Goal: Information Seeking & Learning: Learn about a topic

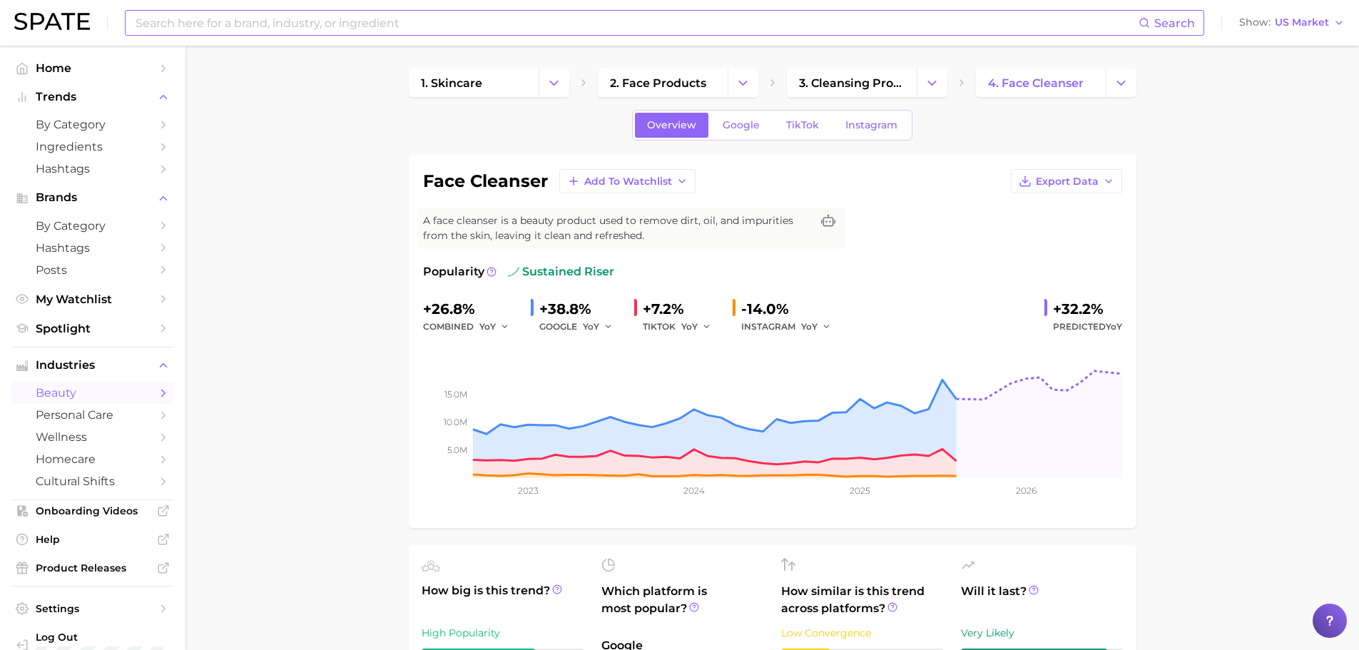
click at [274, 29] on input at bounding box center [636, 23] width 1005 height 24
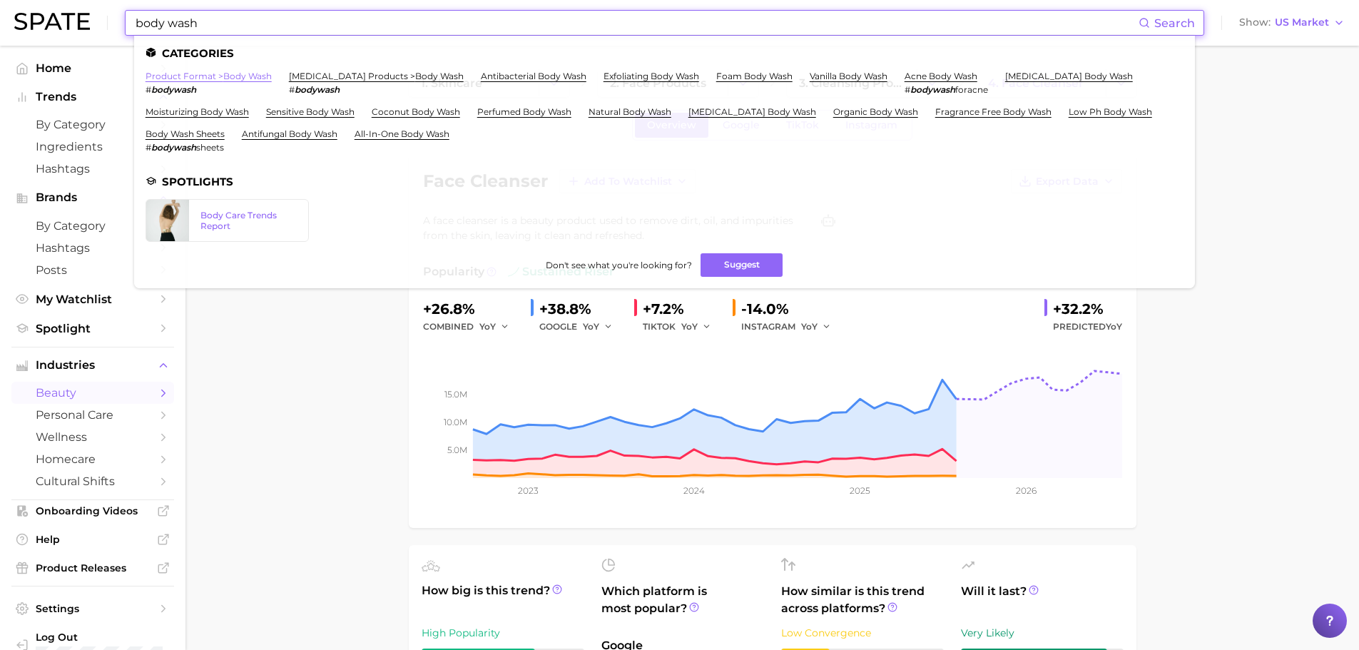
type input "body wash"
click at [250, 78] on link "product format > body wash" at bounding box center [209, 76] width 126 height 11
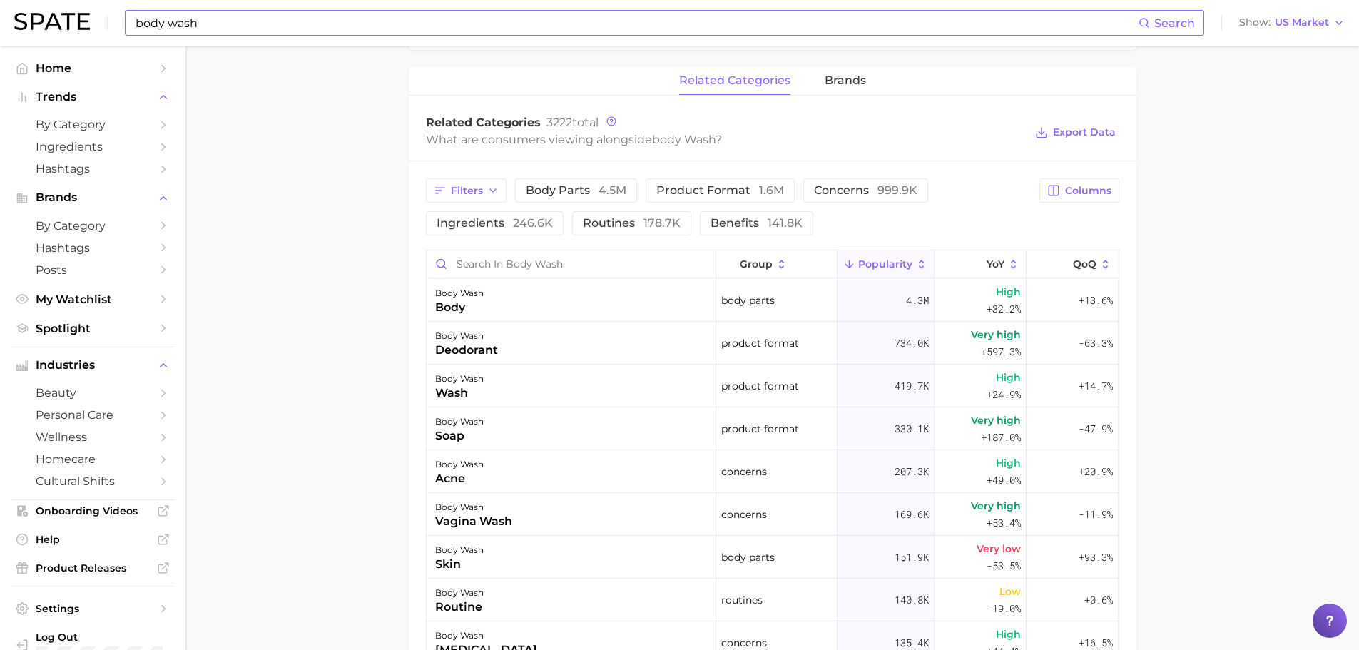
scroll to position [642, 0]
click at [522, 225] on span "246.6k" at bounding box center [533, 222] width 40 height 14
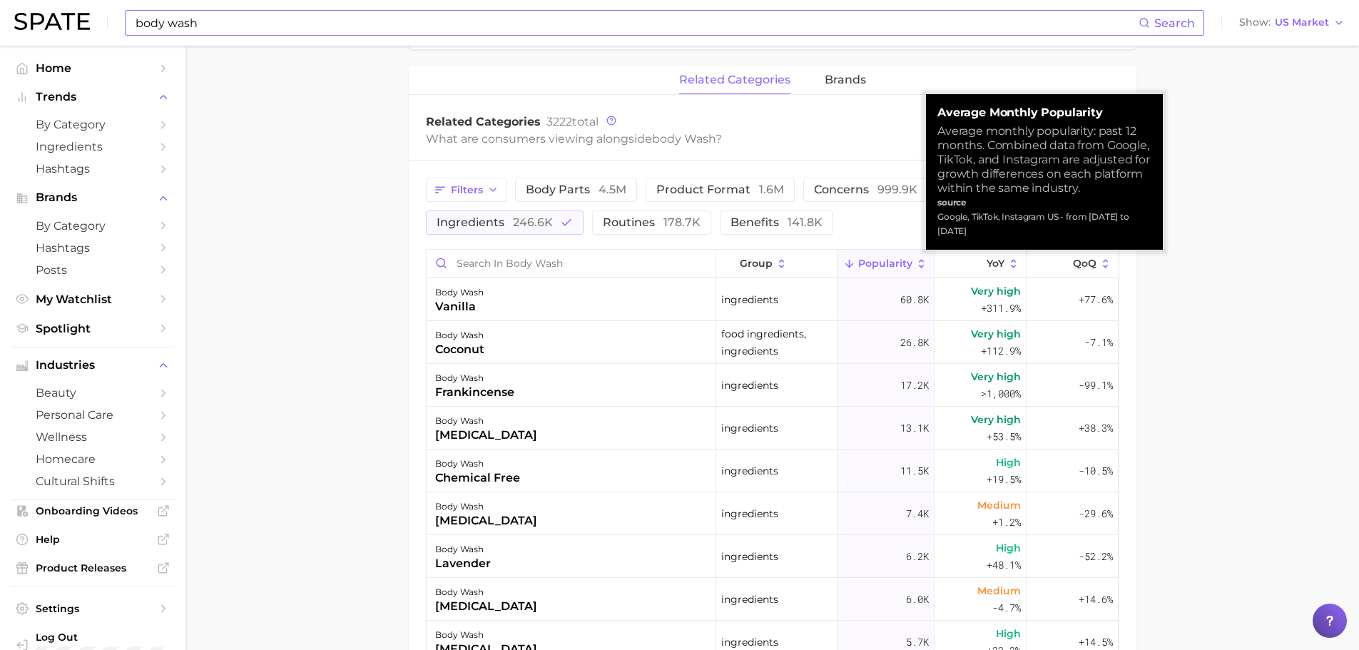
click at [915, 264] on icon at bounding box center [921, 264] width 13 height 13
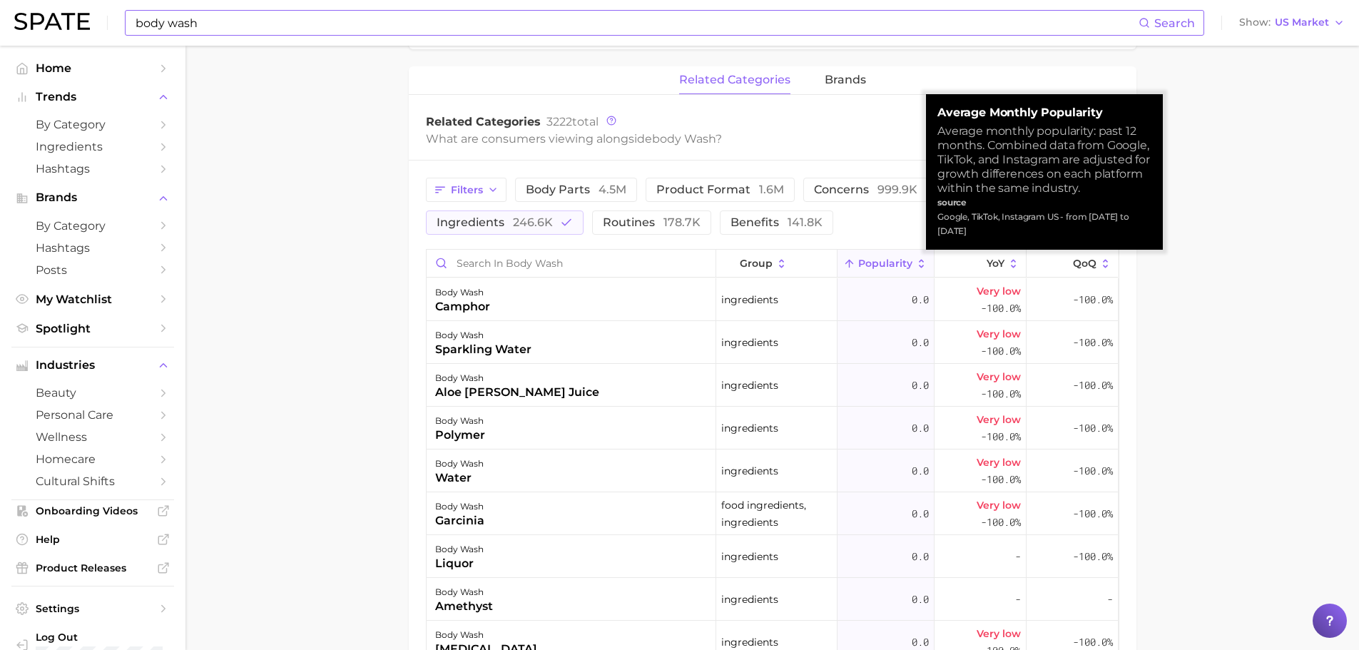
click at [915, 264] on icon at bounding box center [921, 264] width 13 height 13
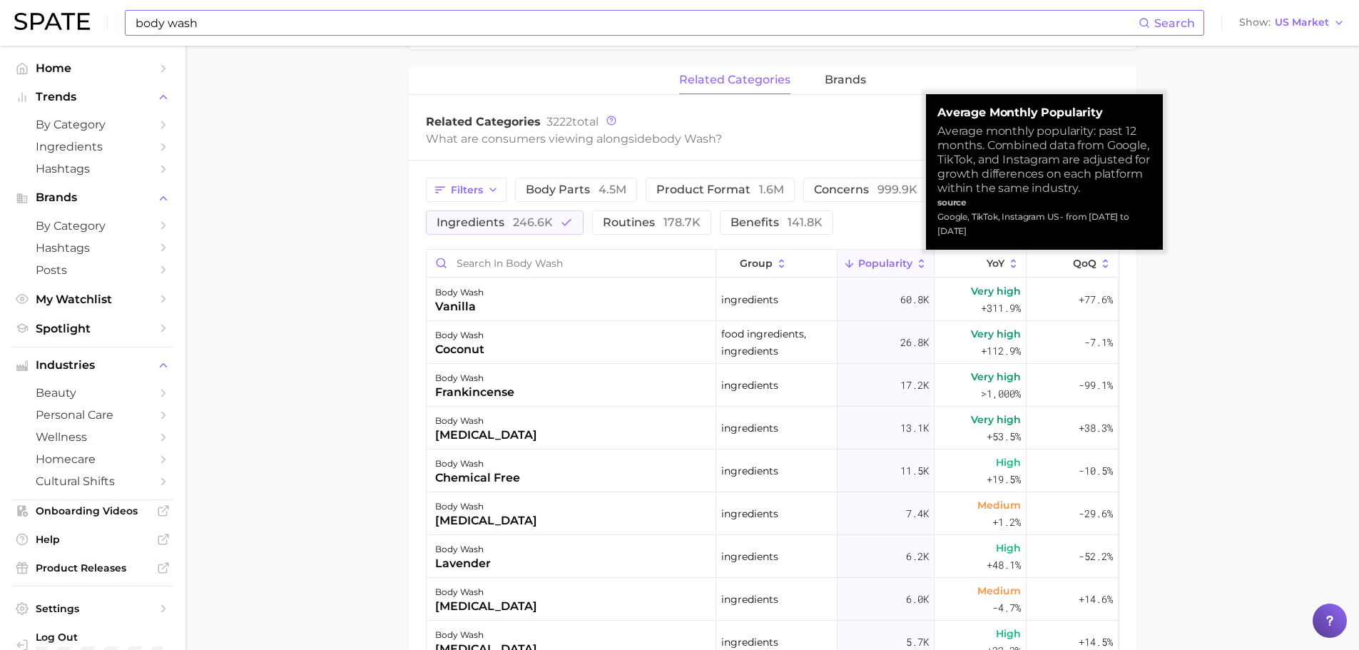
click at [915, 263] on icon at bounding box center [921, 264] width 13 height 13
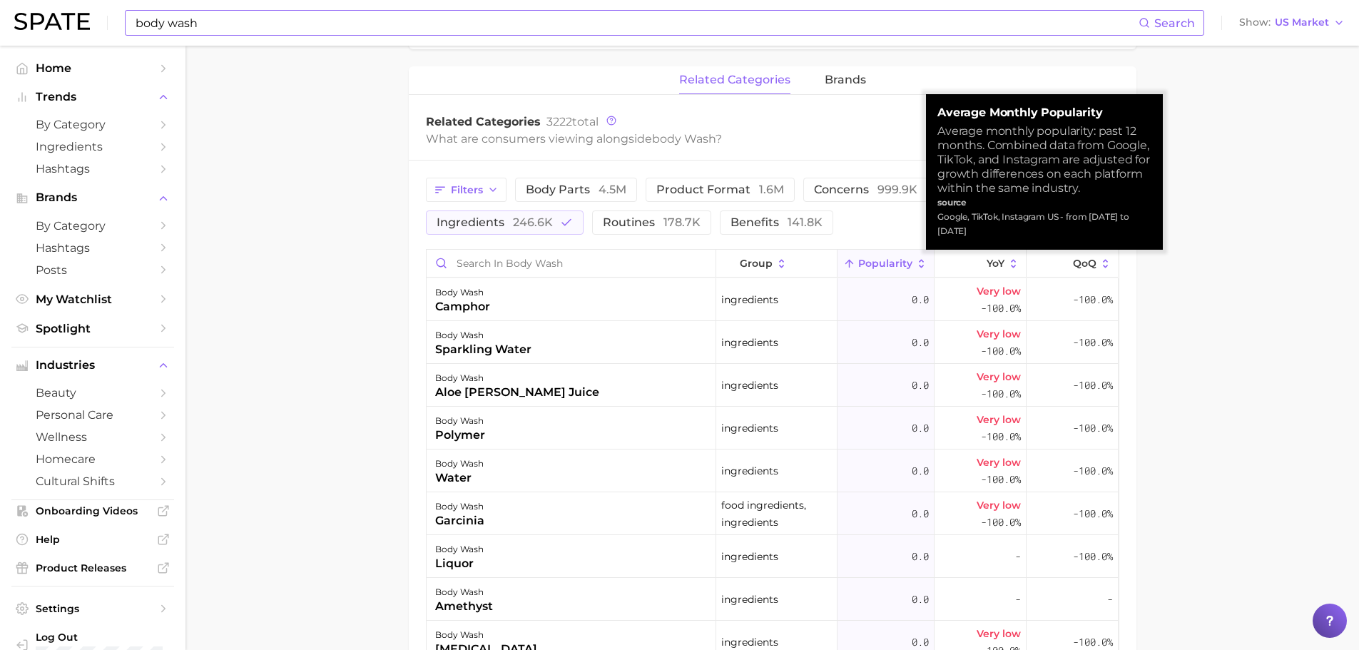
click at [915, 263] on icon at bounding box center [921, 264] width 13 height 13
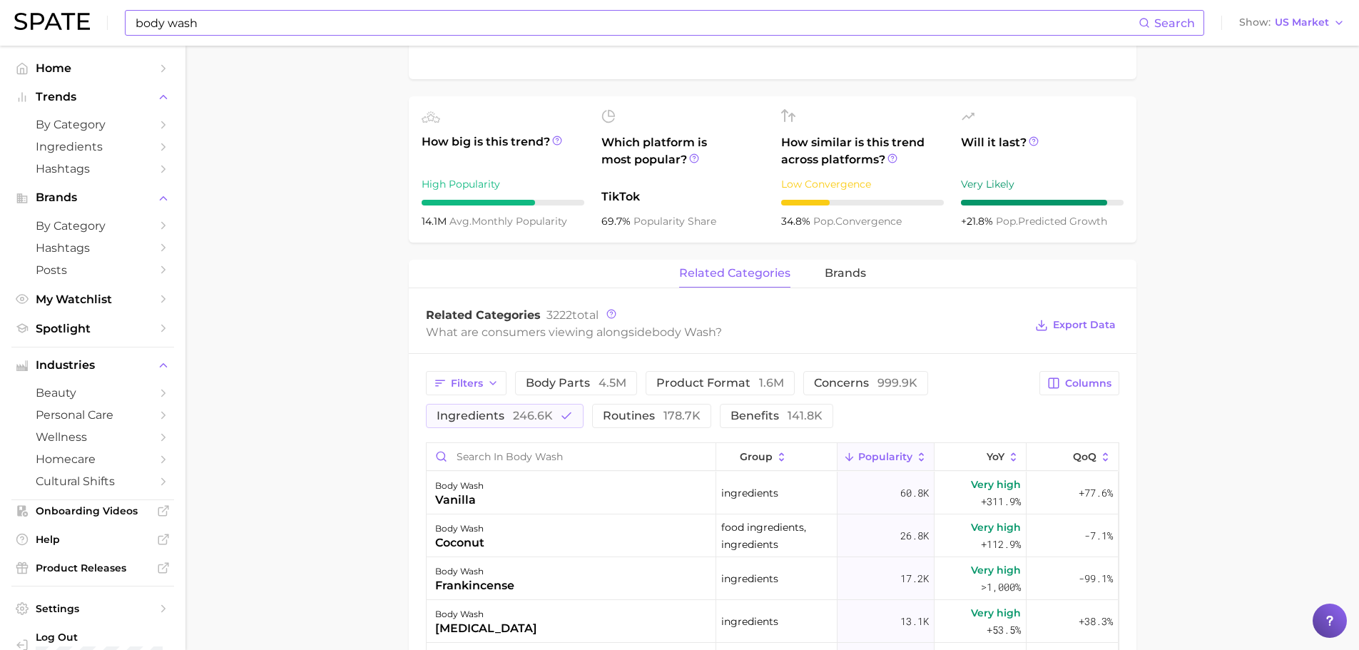
scroll to position [571, 0]
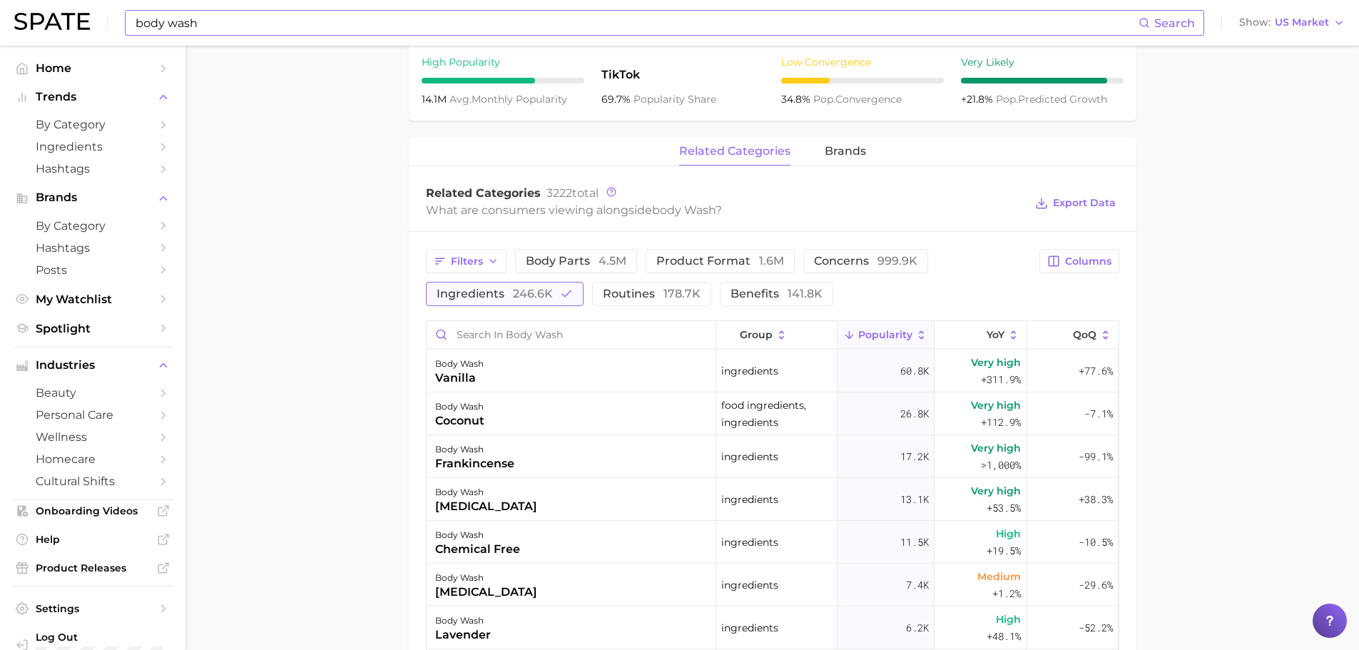
drag, startPoint x: 478, startPoint y: 292, endPoint x: 498, endPoint y: 290, distance: 20.1
click at [478, 292] on span "ingredients 246.6k" at bounding box center [495, 293] width 116 height 11
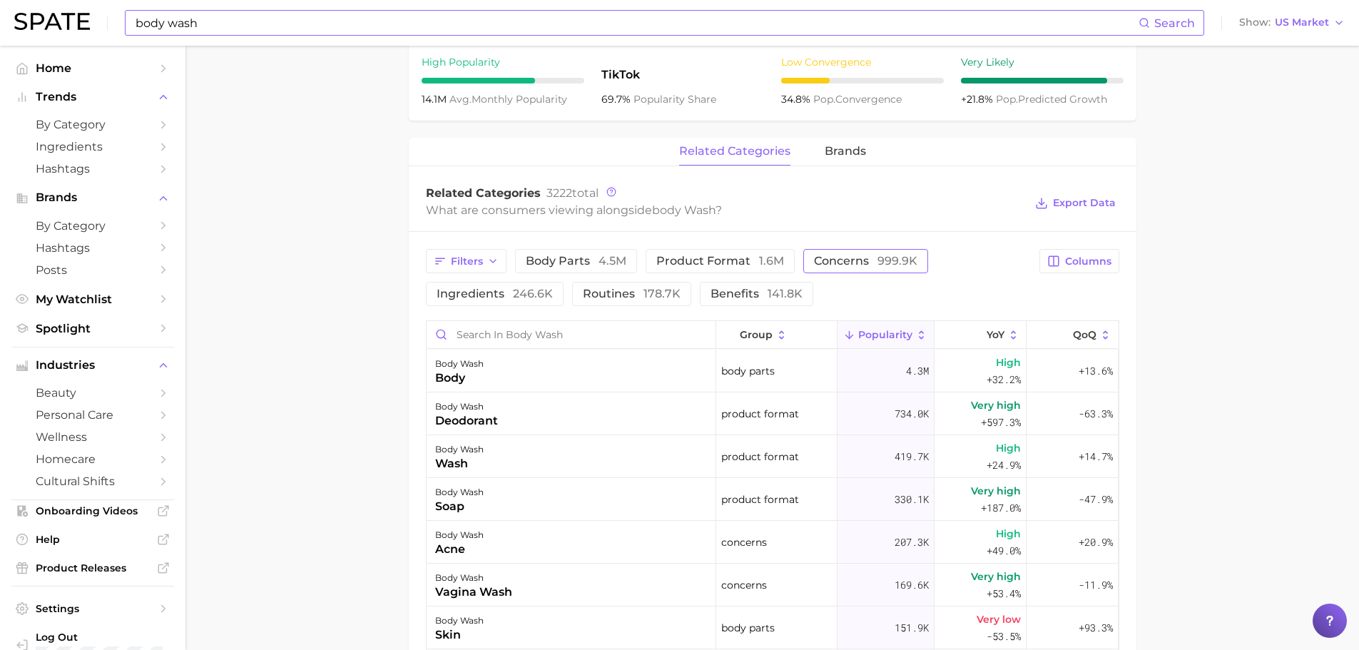
click at [818, 260] on span "concerns 999.9k" at bounding box center [865, 260] width 103 height 11
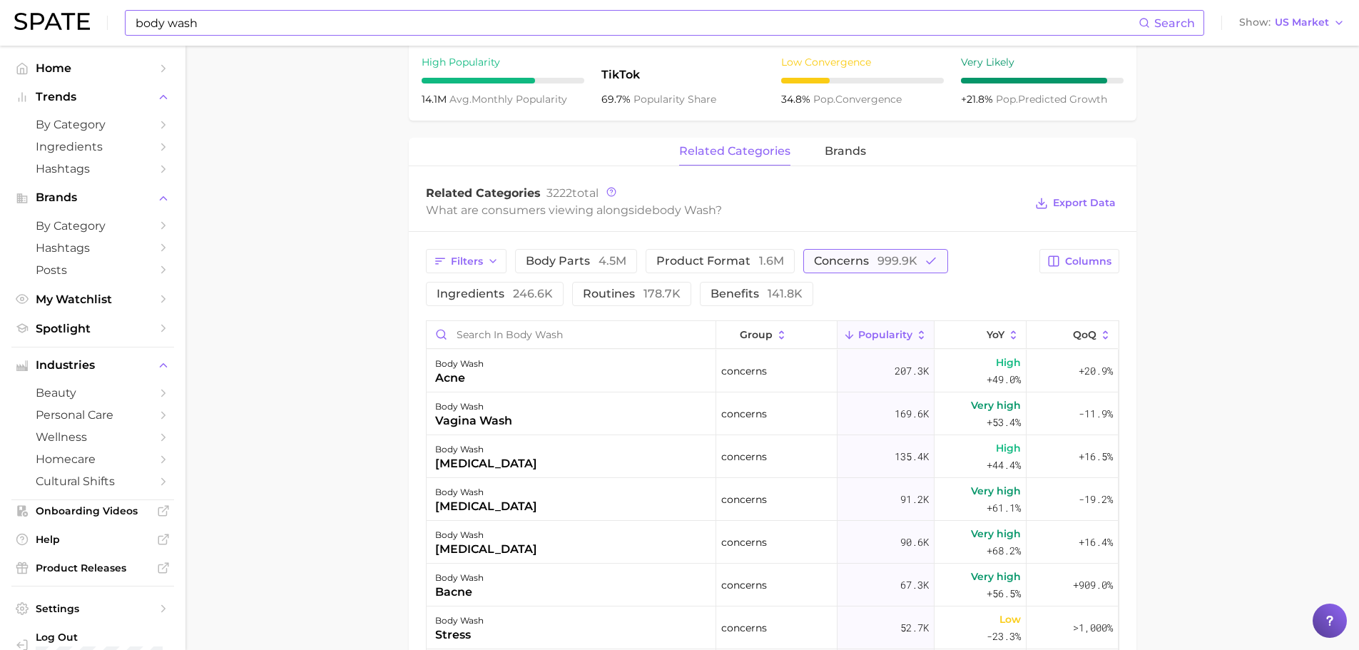
click at [837, 271] on button "concerns 999.9k" at bounding box center [875, 261] width 145 height 24
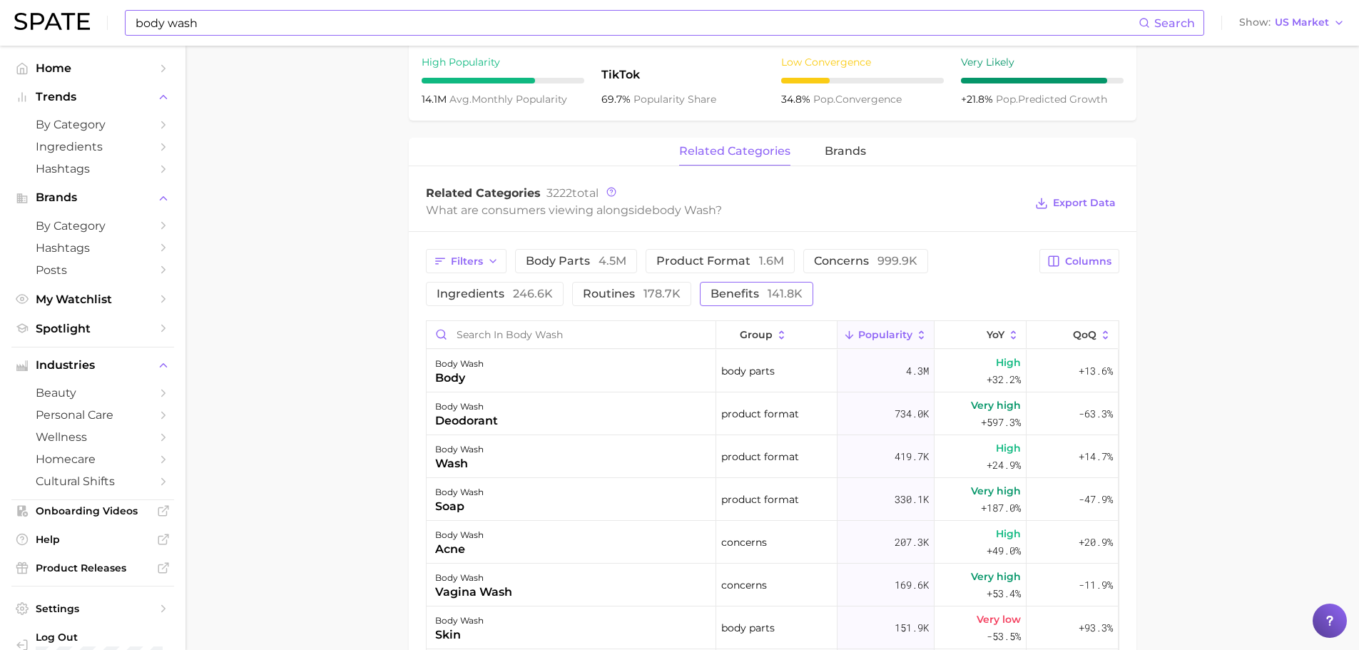
click at [768, 295] on span "141.8k" at bounding box center [785, 294] width 35 height 14
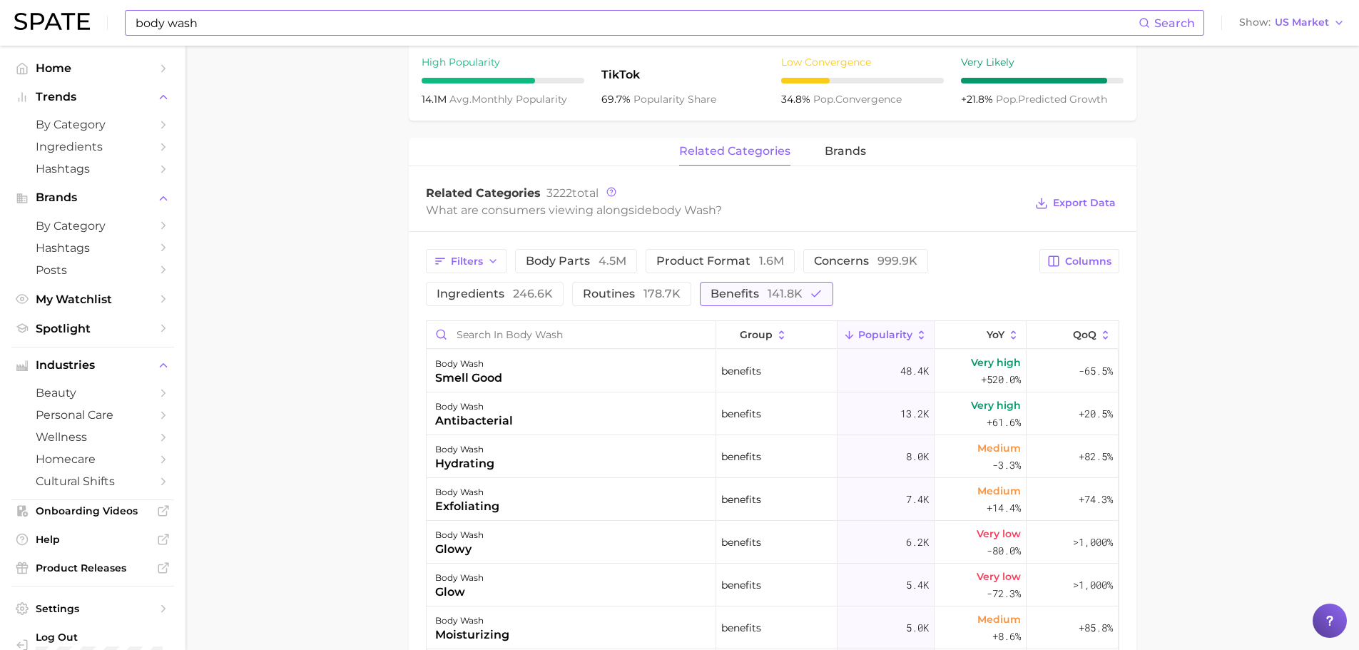
click at [778, 295] on span "141.8k" at bounding box center [785, 294] width 35 height 14
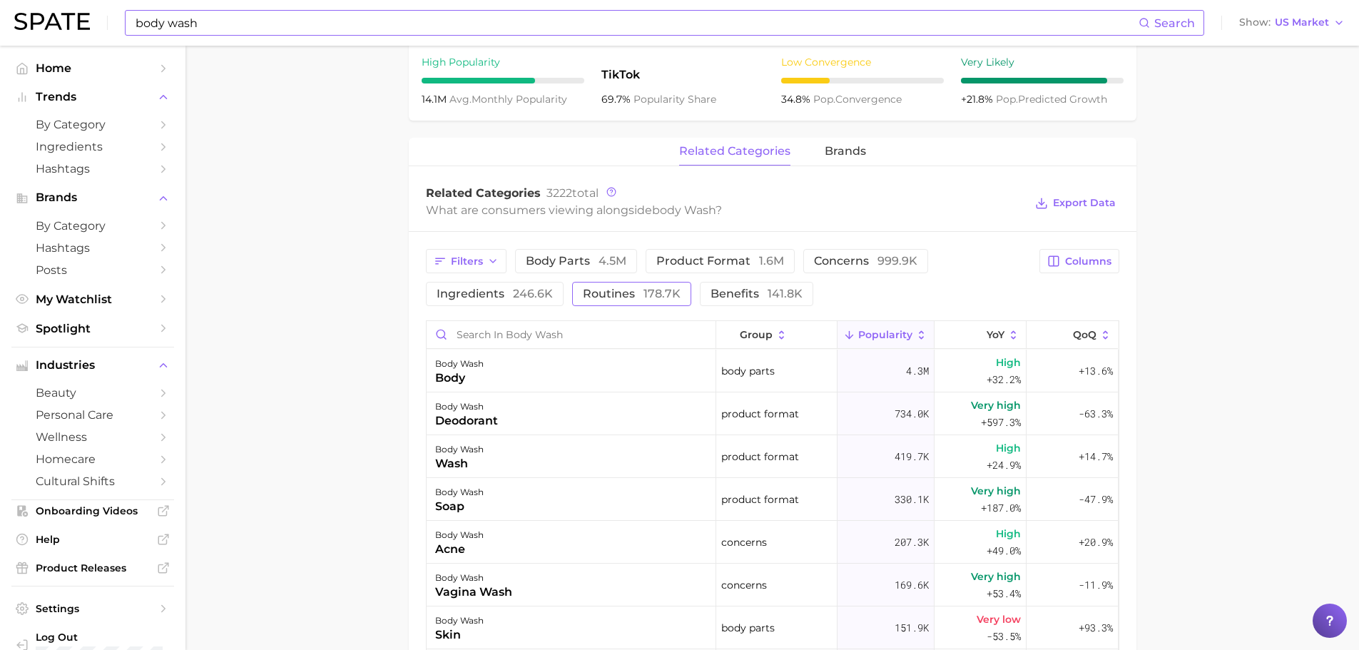
click at [644, 295] on span "178.7k" at bounding box center [662, 294] width 37 height 14
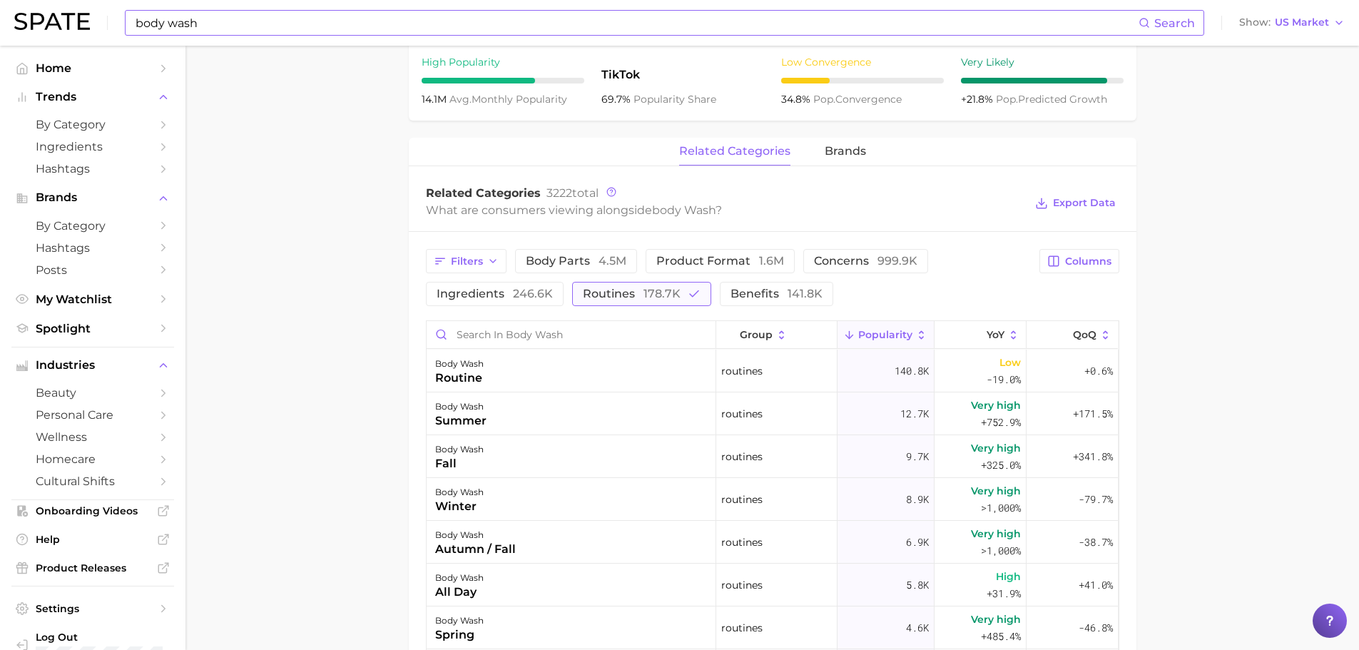
click at [644, 295] on span "178.7k" at bounding box center [662, 294] width 37 height 14
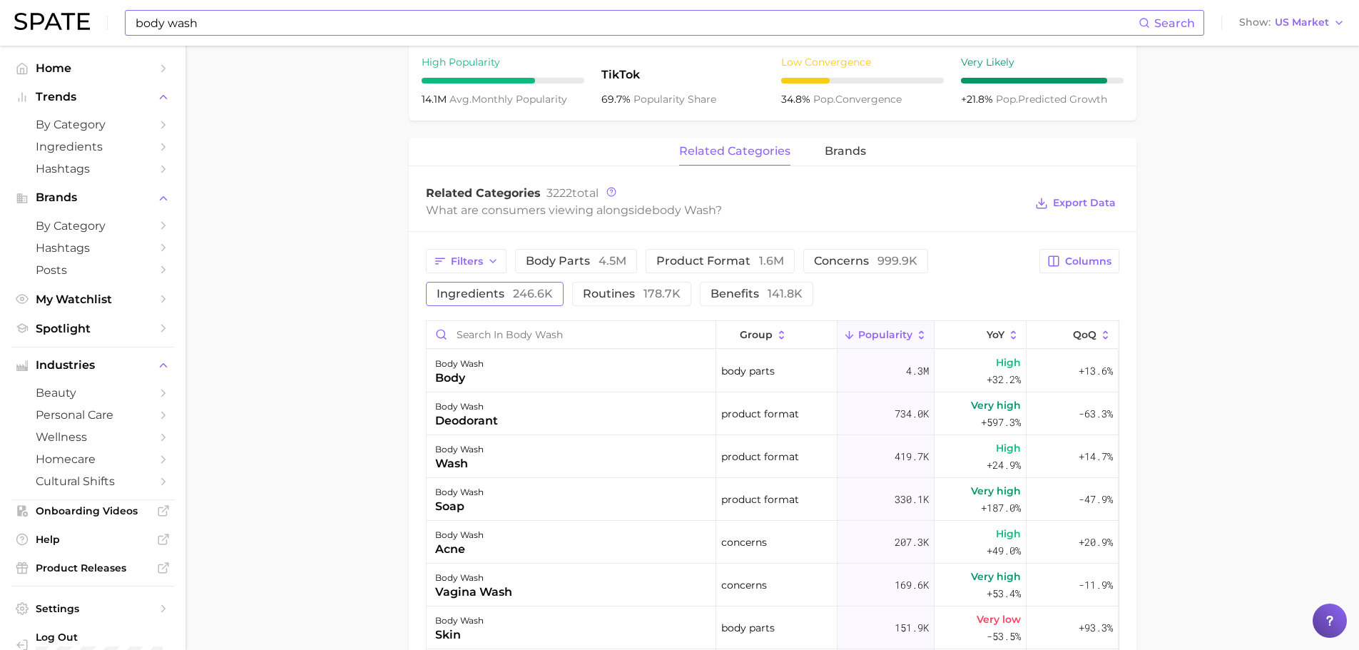
click at [529, 293] on span "246.6k" at bounding box center [533, 294] width 40 height 14
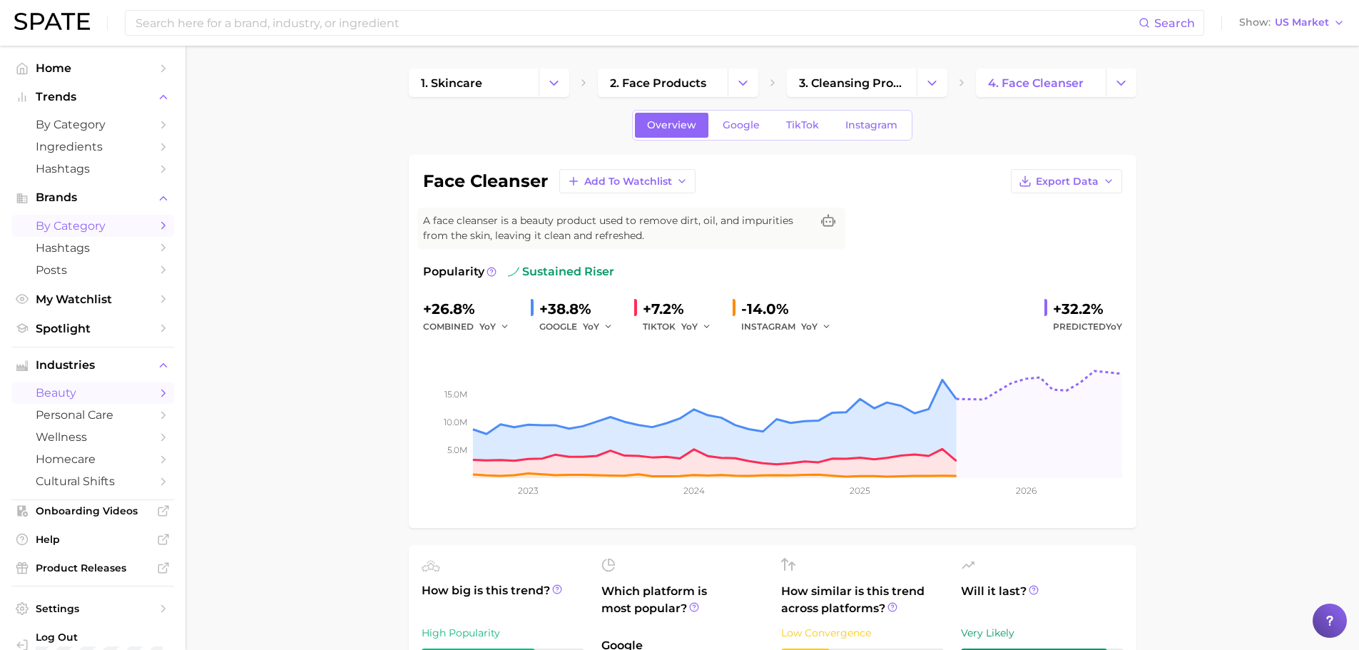
click at [75, 227] on span "by Category" at bounding box center [93, 226] width 114 height 14
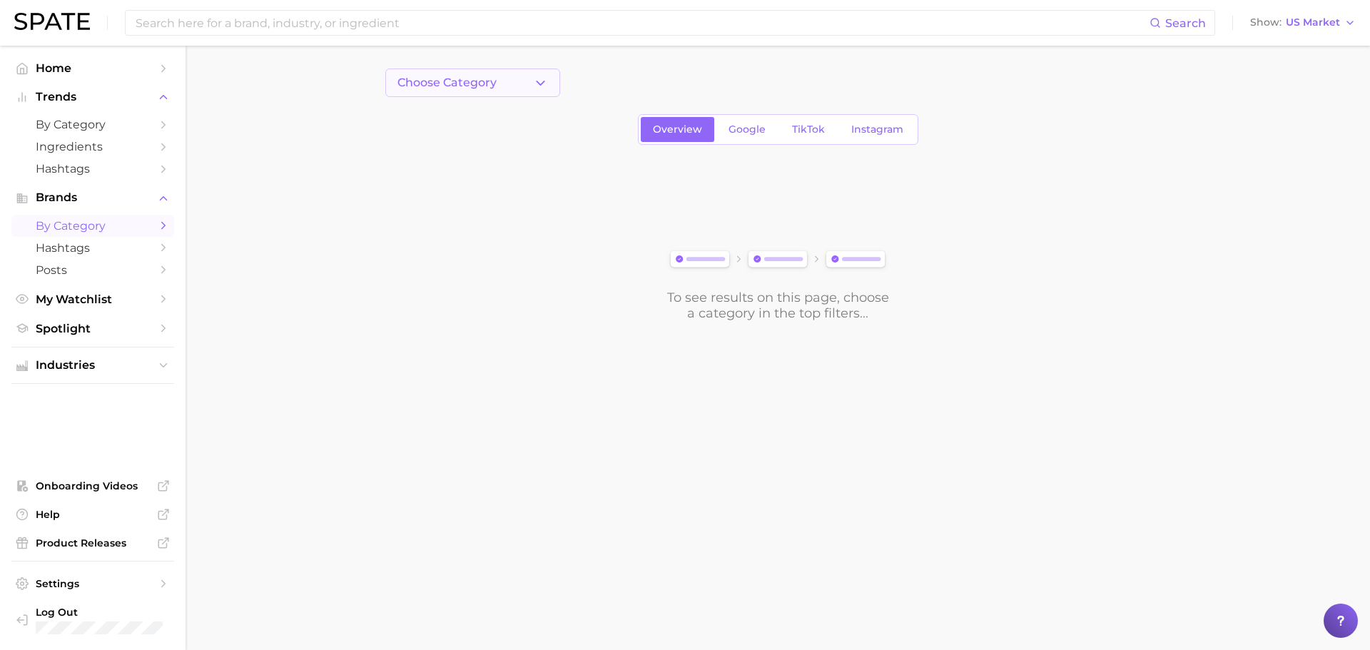
click at [514, 89] on button "Choose Category" at bounding box center [472, 82] width 175 height 29
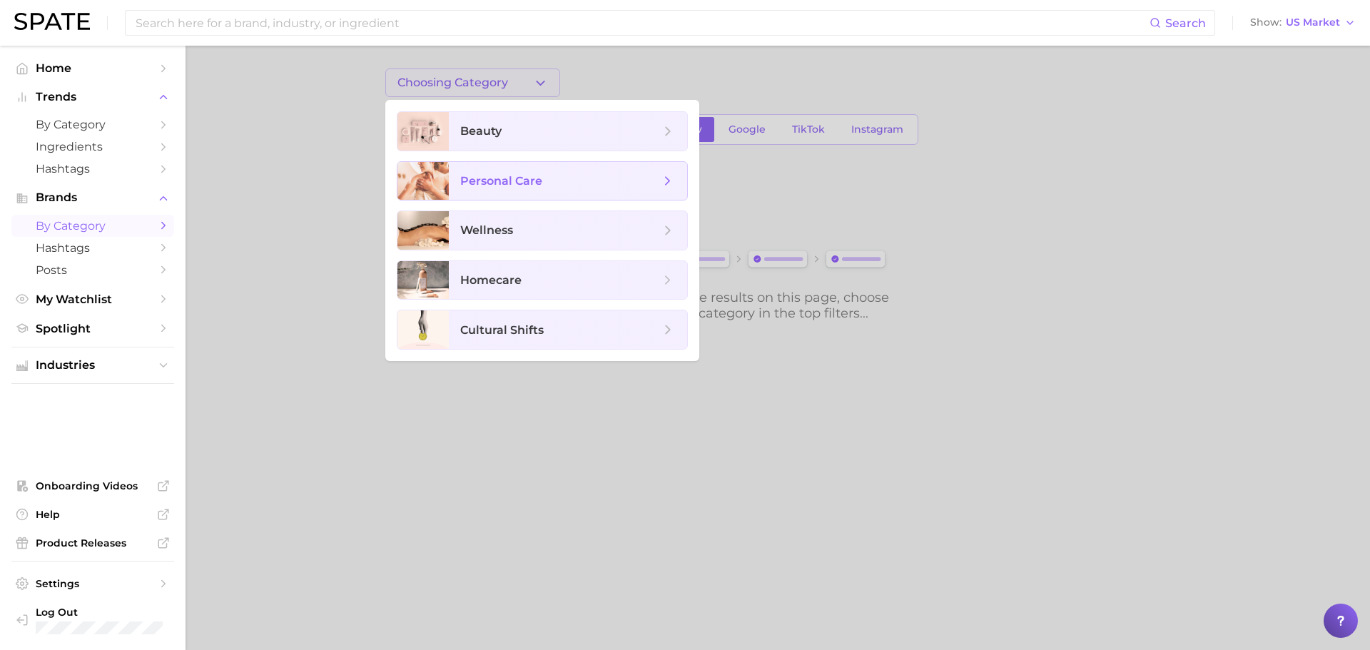
click at [496, 181] on span "personal care" at bounding box center [501, 181] width 82 height 14
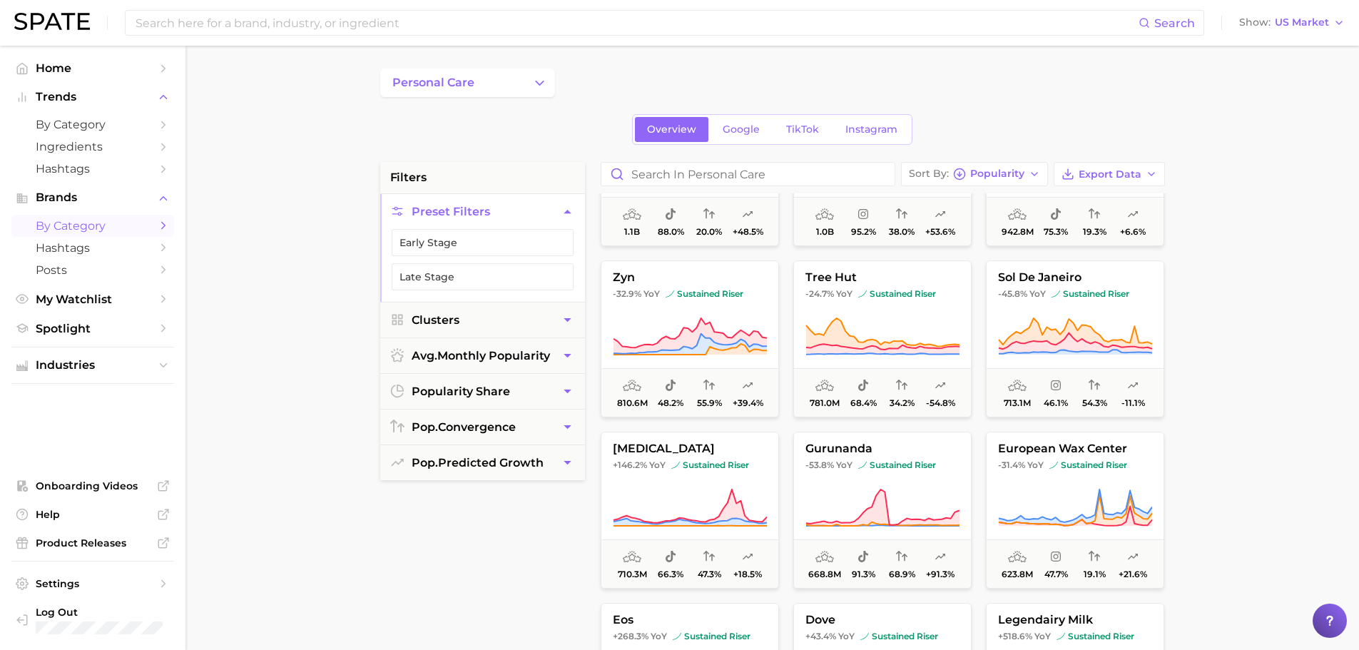
scroll to position [357, 0]
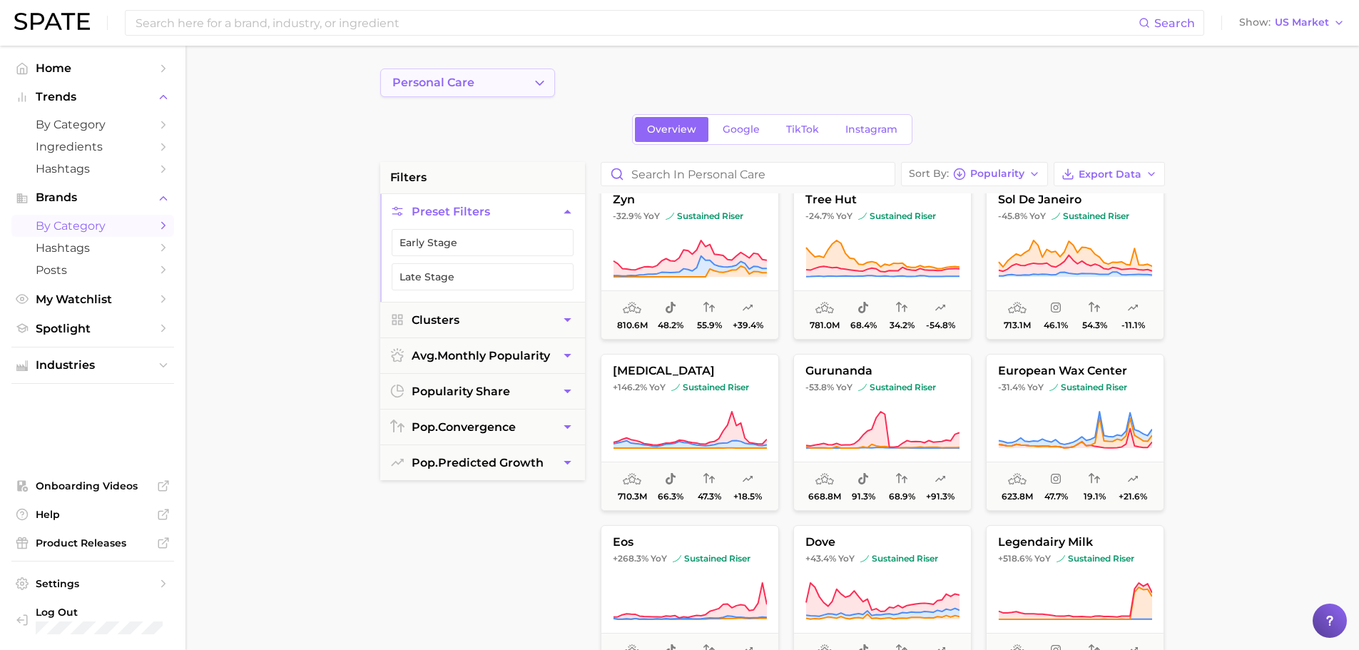
click at [535, 91] on button "personal care" at bounding box center [467, 82] width 175 height 29
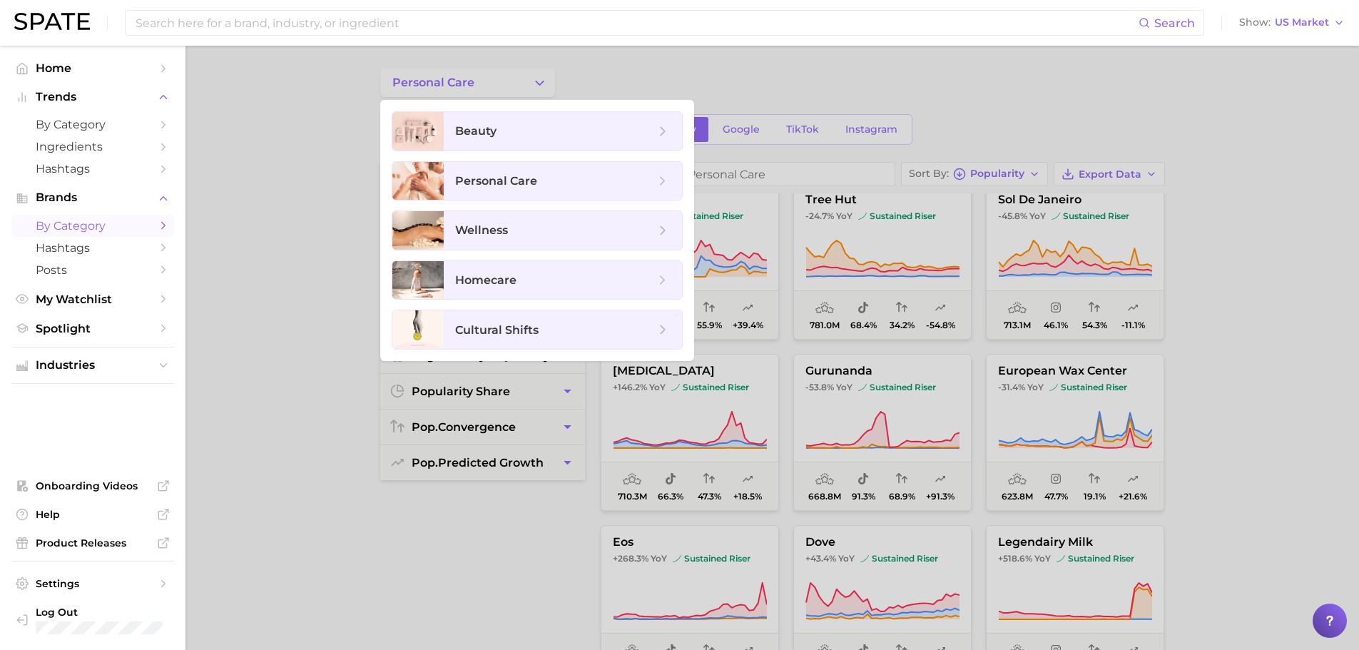
click at [788, 86] on div at bounding box center [679, 325] width 1359 height 650
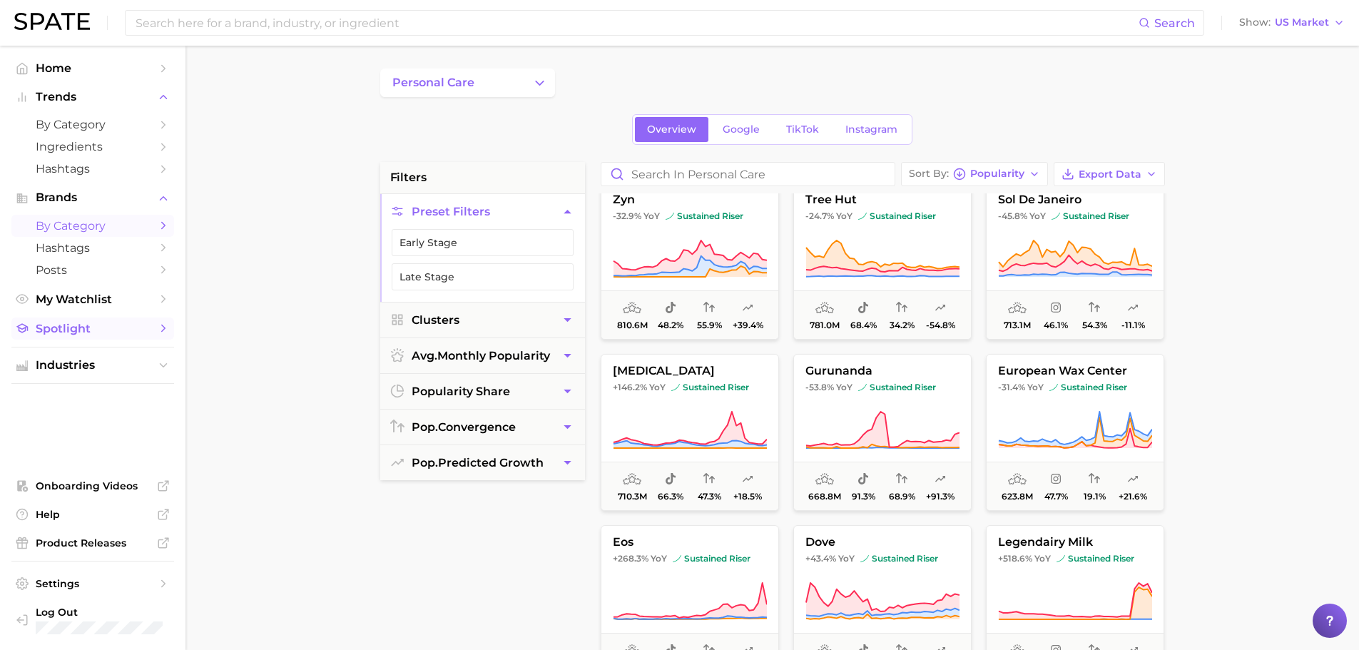
click at [153, 331] on link "Spotlight" at bounding box center [92, 329] width 163 height 22
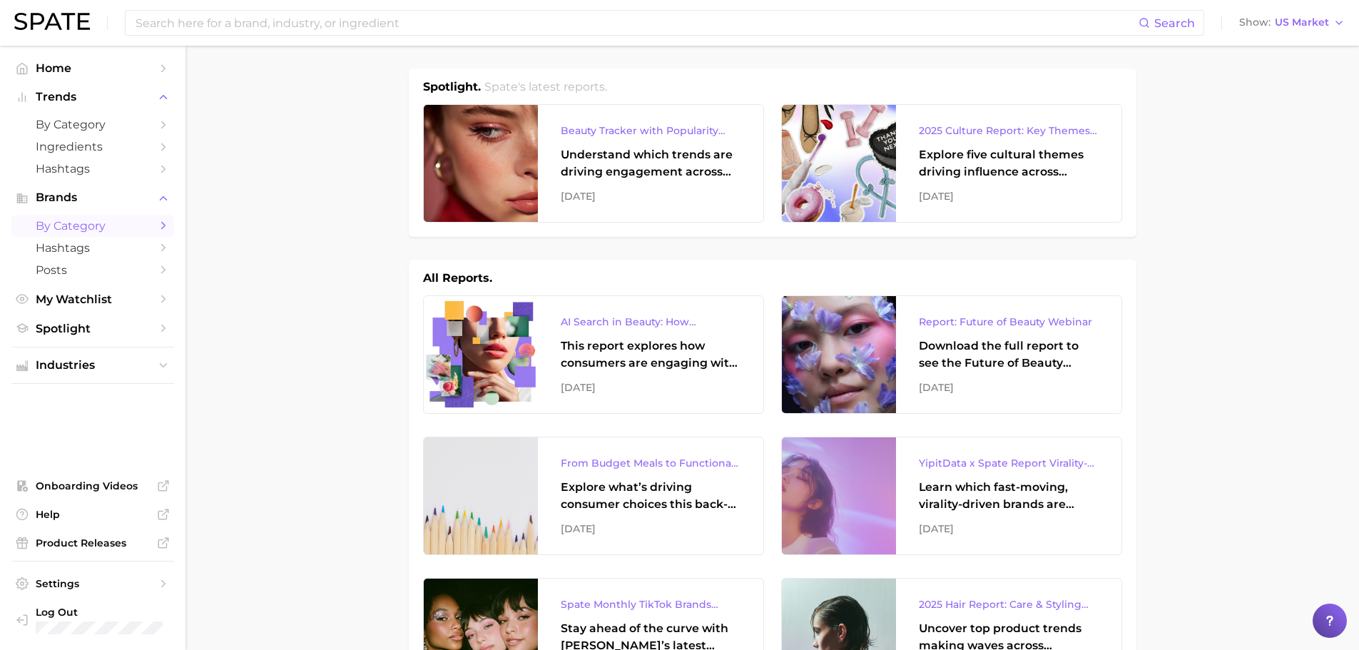
click at [65, 221] on span "by Category" at bounding box center [93, 226] width 114 height 14
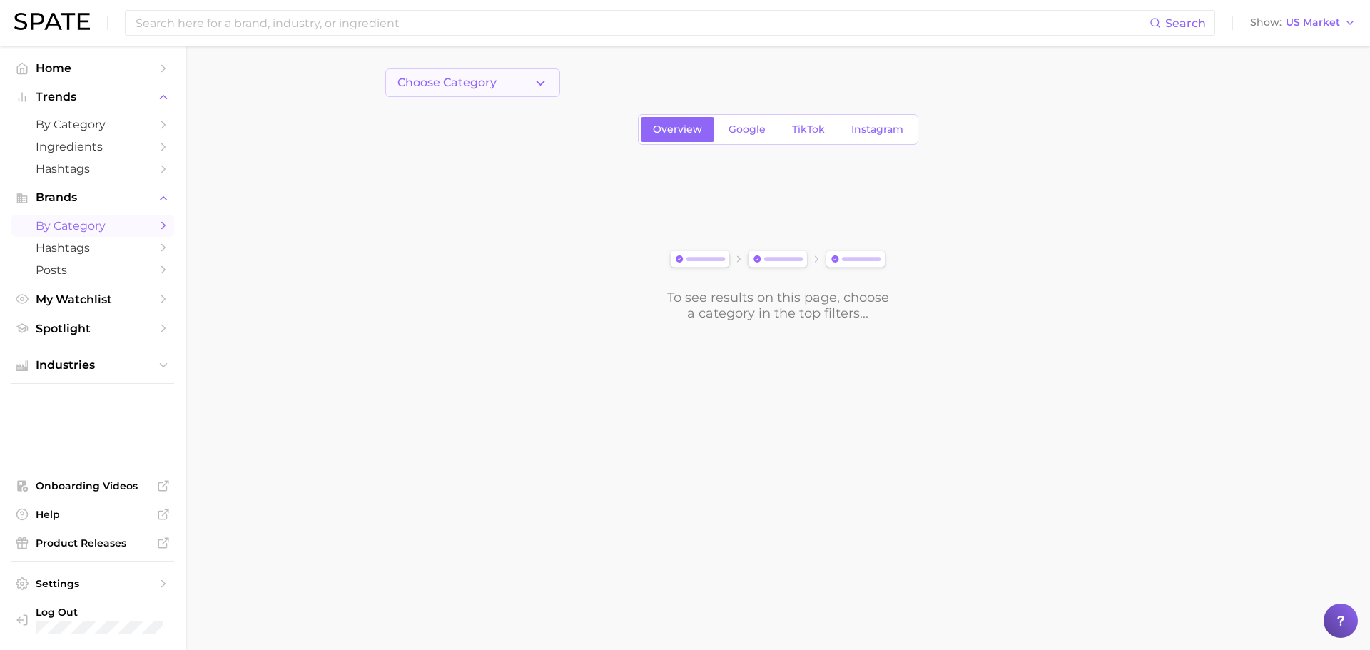
click at [495, 91] on button "Choose Category" at bounding box center [472, 82] width 175 height 29
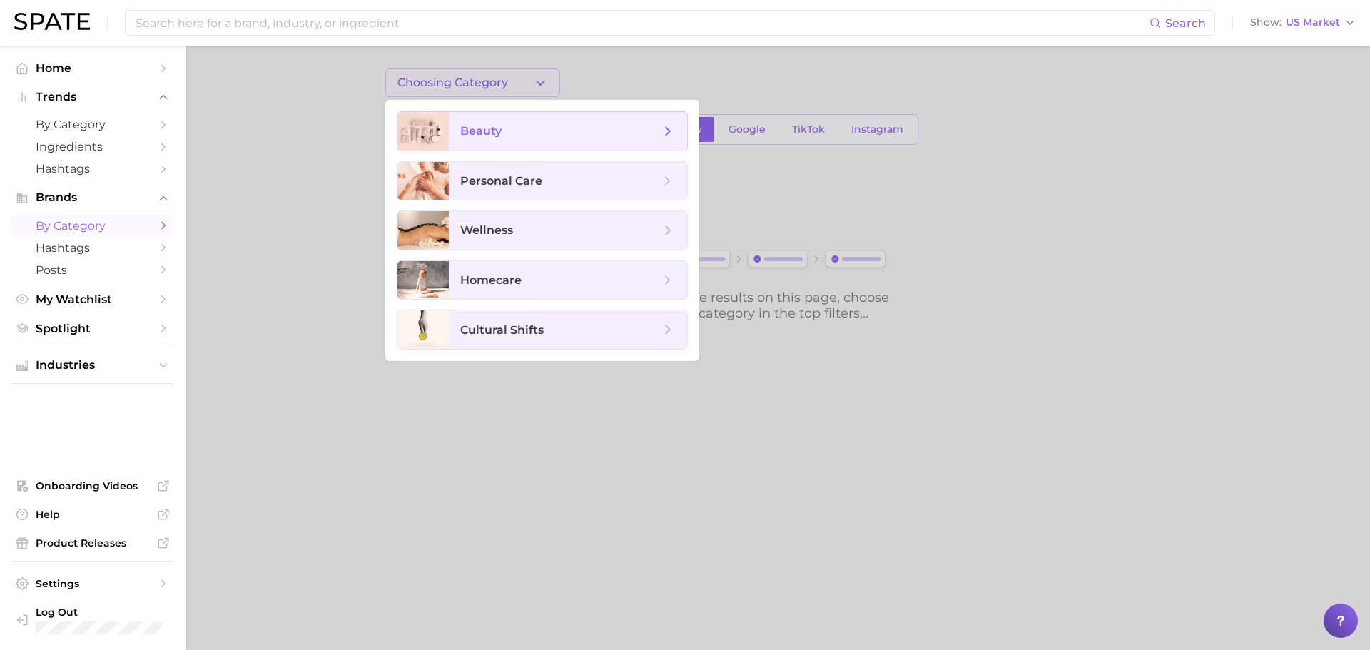
click at [512, 112] on span "beauty" at bounding box center [568, 131] width 238 height 39
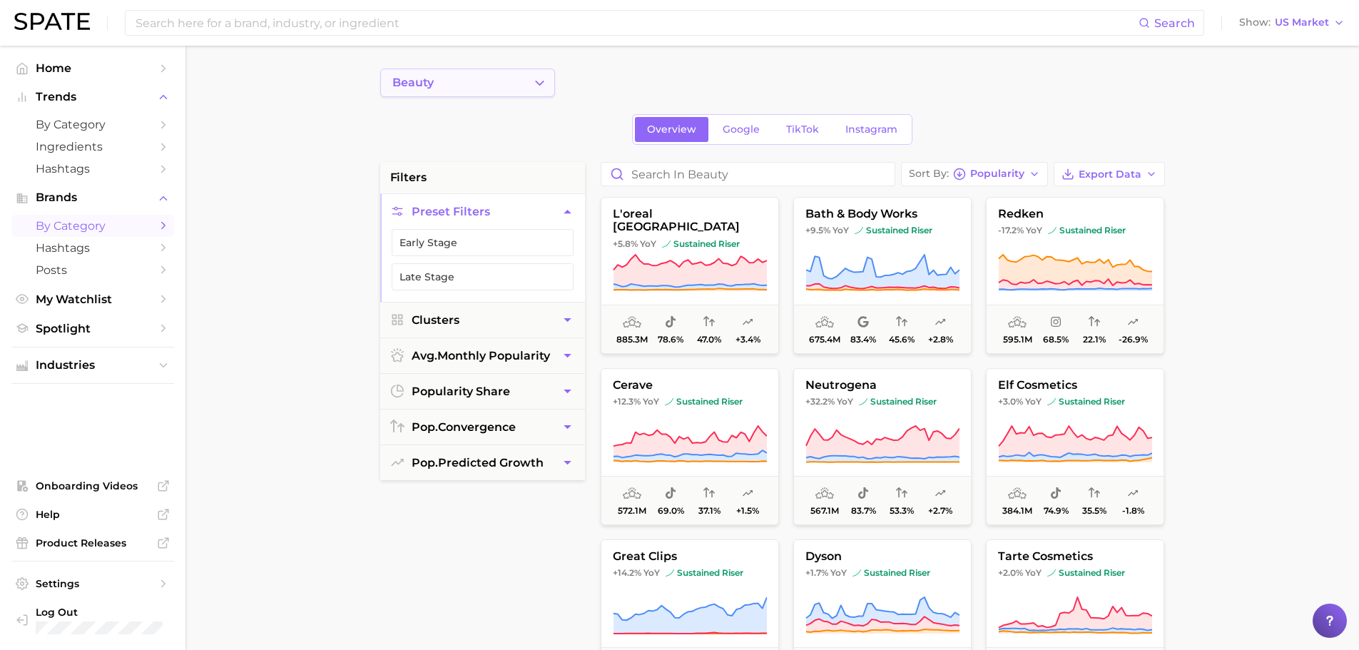
click at [432, 72] on button "beauty" at bounding box center [467, 82] width 175 height 29
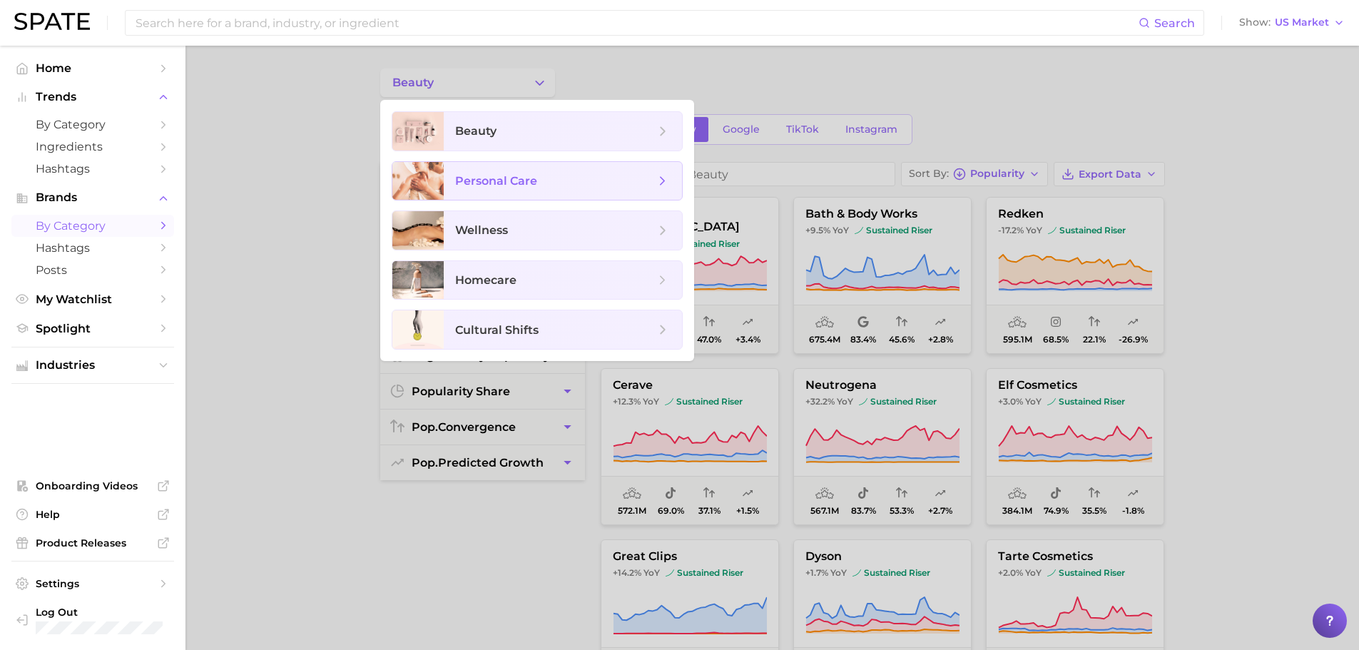
click at [656, 180] on icon at bounding box center [663, 181] width 16 height 16
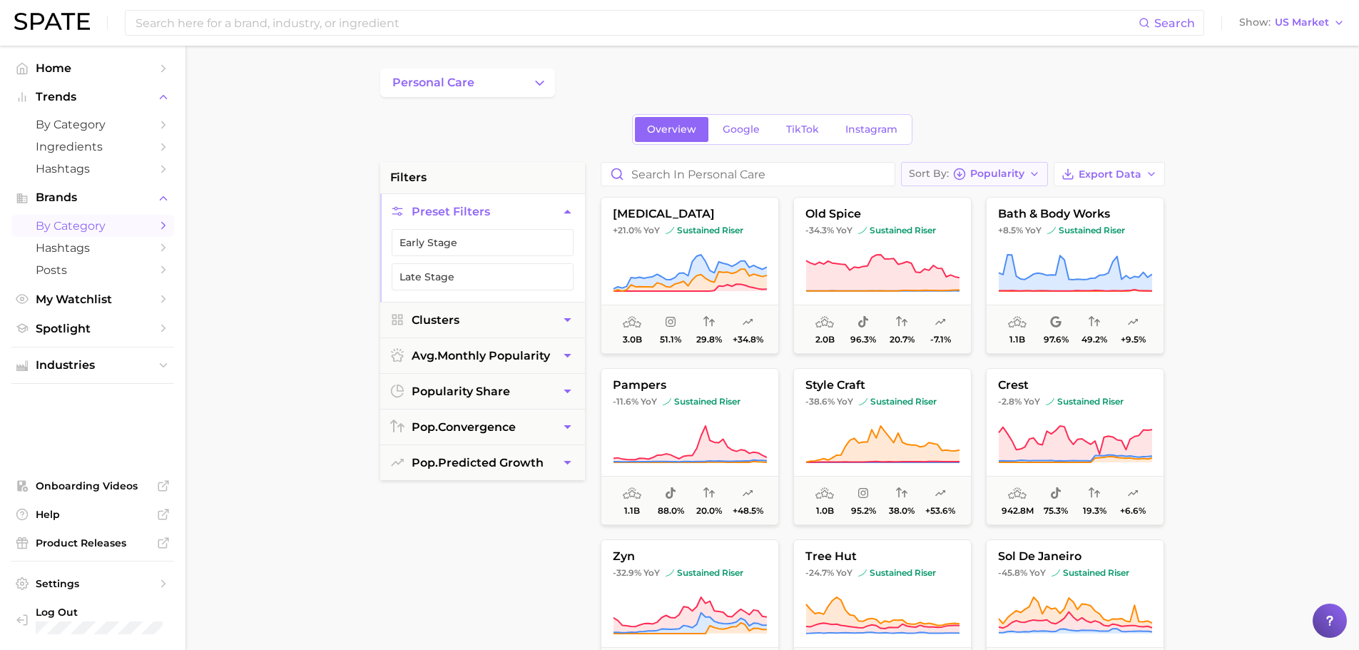
click at [971, 170] on div "Sort By Popularity" at bounding box center [967, 174] width 116 height 13
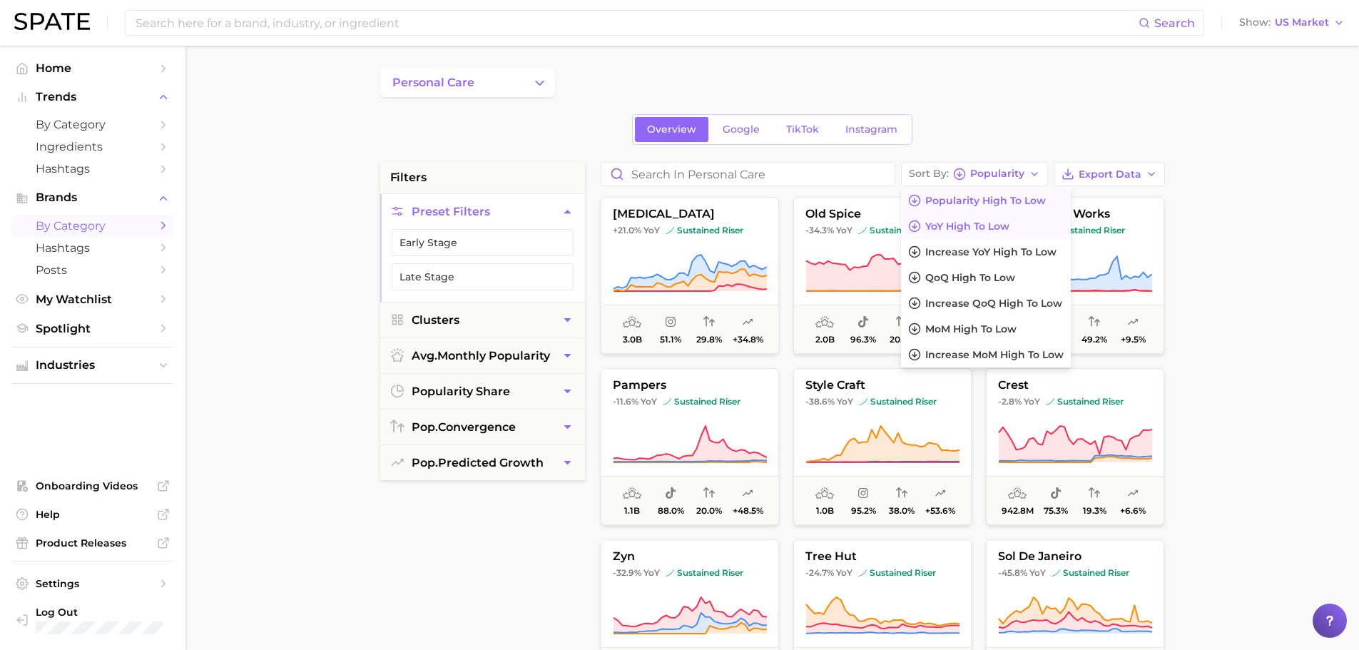
click at [970, 225] on span "YoY high to low" at bounding box center [967, 226] width 84 height 12
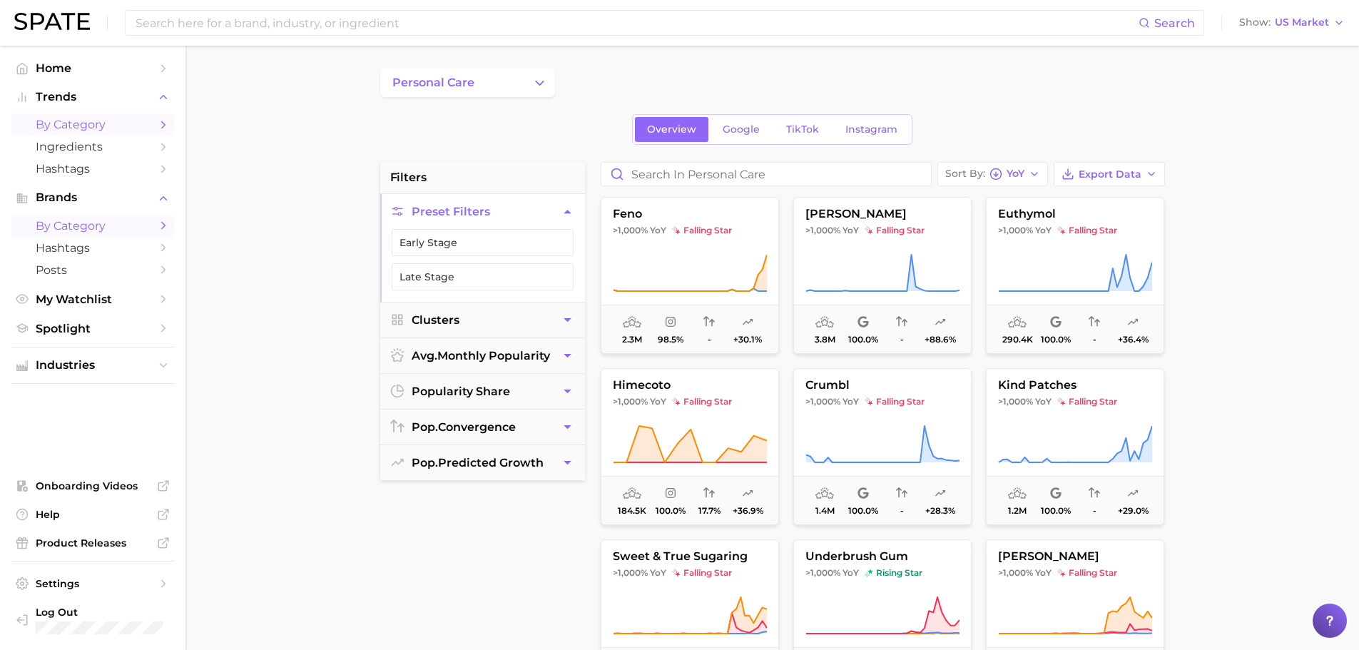
click at [85, 123] on span "by Category" at bounding box center [93, 125] width 114 height 14
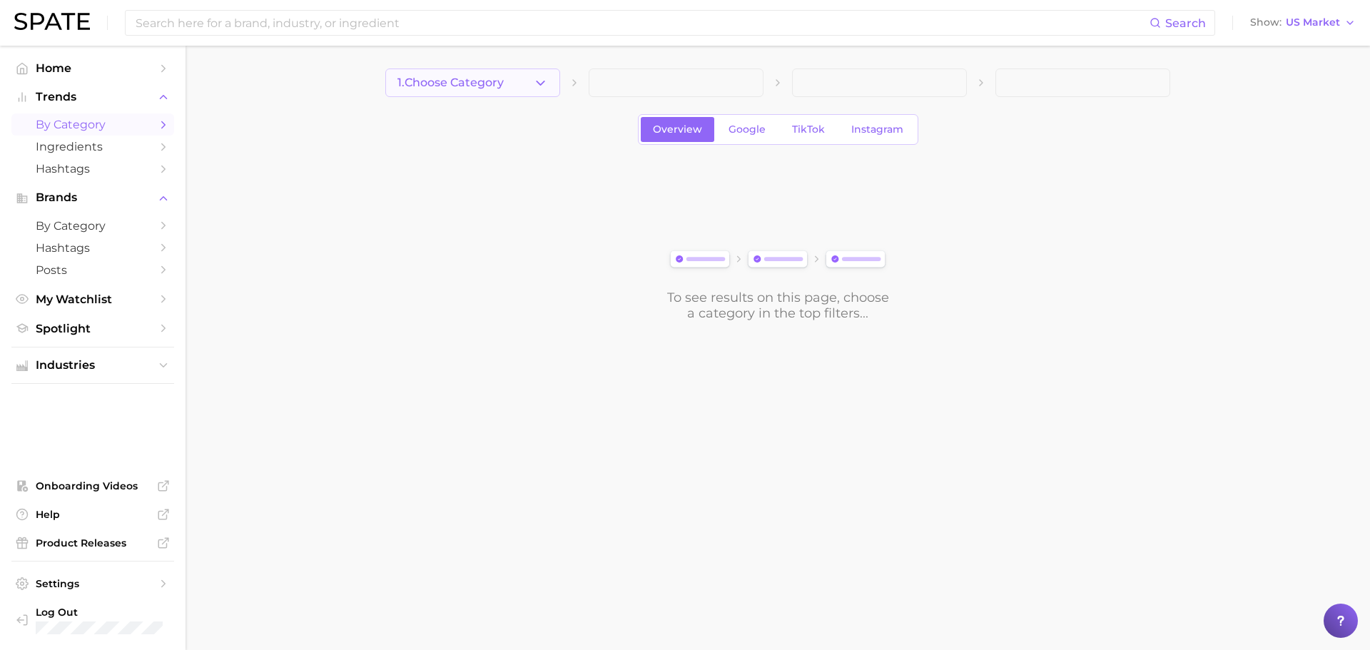
click at [457, 87] on span "1. Choose Category" at bounding box center [450, 82] width 106 height 13
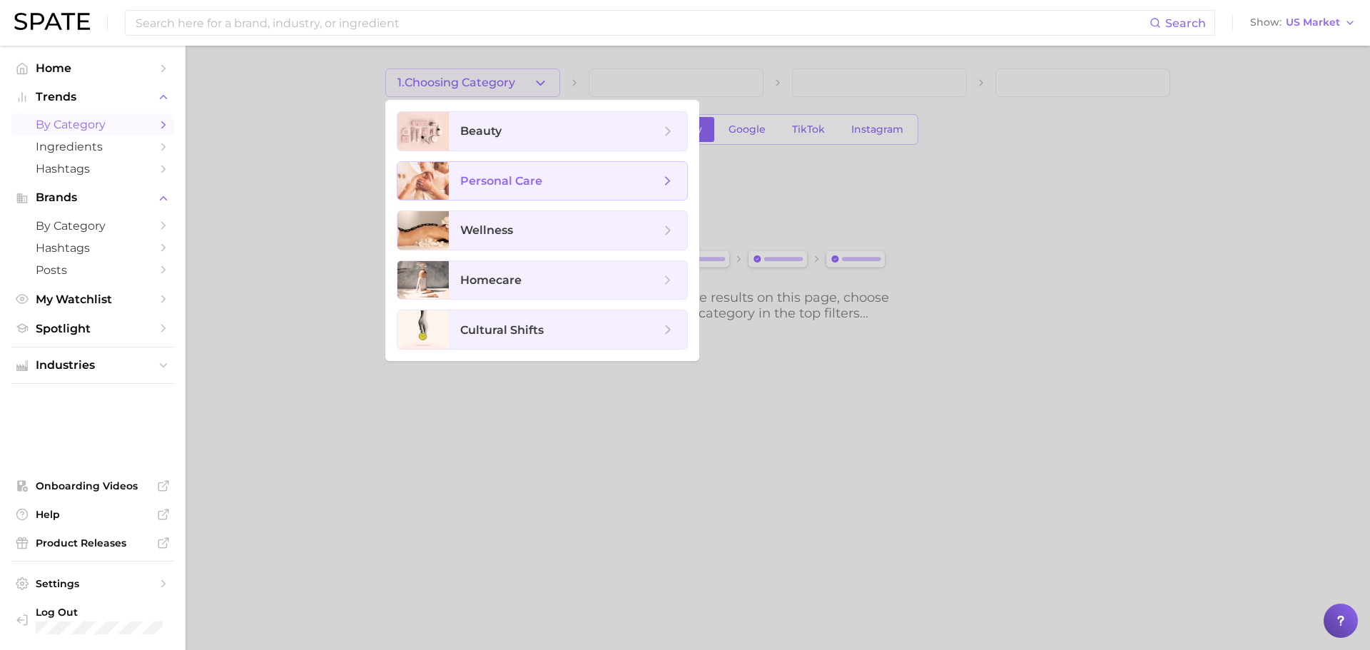
click at [476, 188] on span "personal care" at bounding box center [560, 181] width 200 height 16
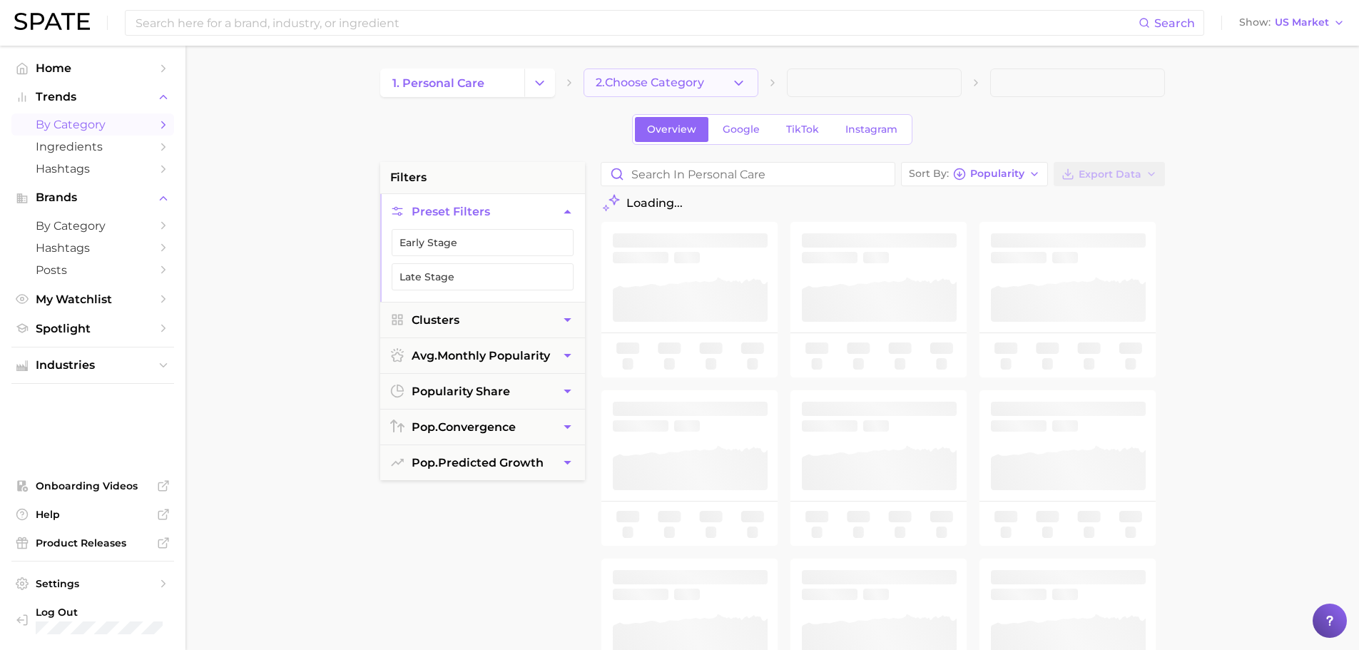
click at [638, 86] on span "2. Choose Category" at bounding box center [650, 82] width 108 height 13
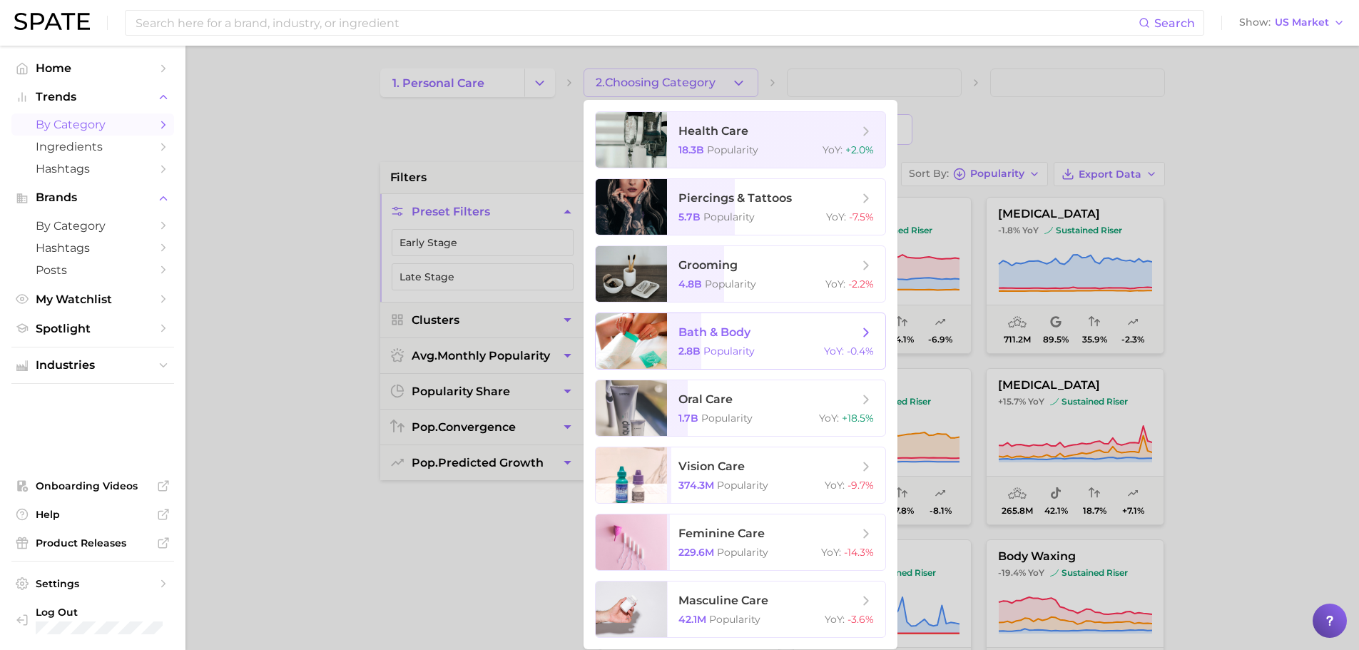
click at [745, 334] on span "bath & body" at bounding box center [715, 332] width 72 height 14
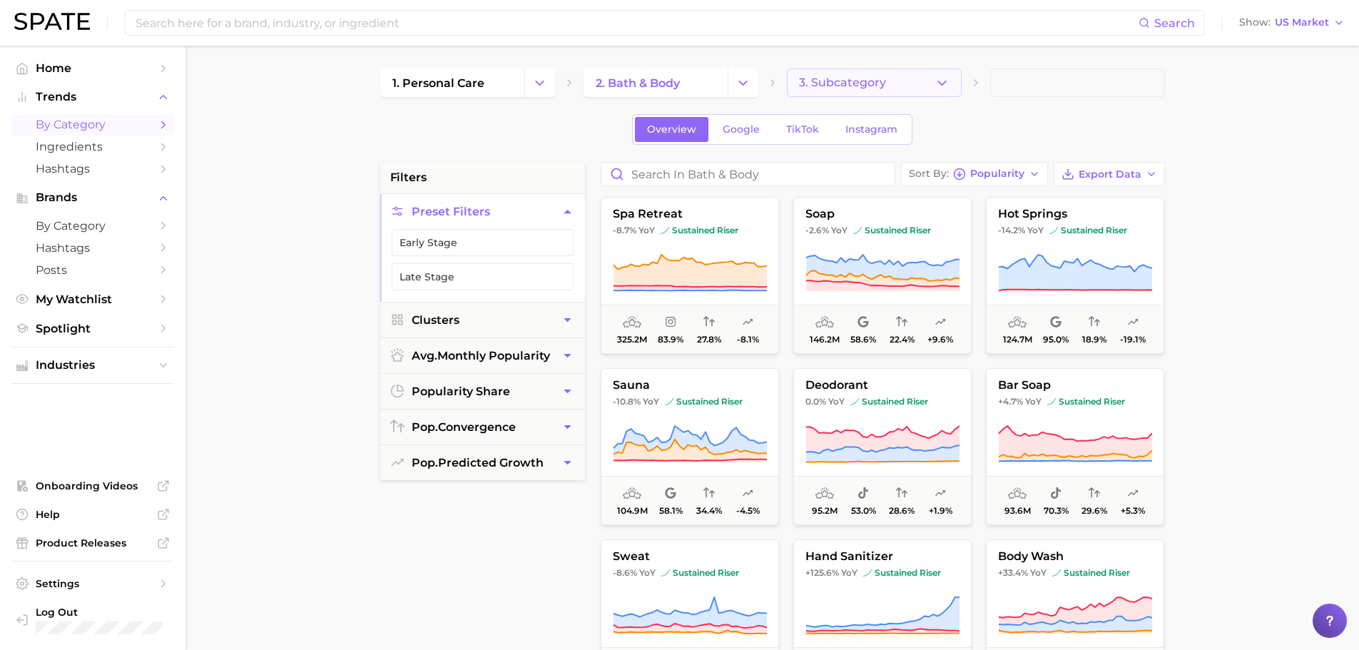
click at [836, 83] on span "3. Subcategory" at bounding box center [842, 82] width 87 height 13
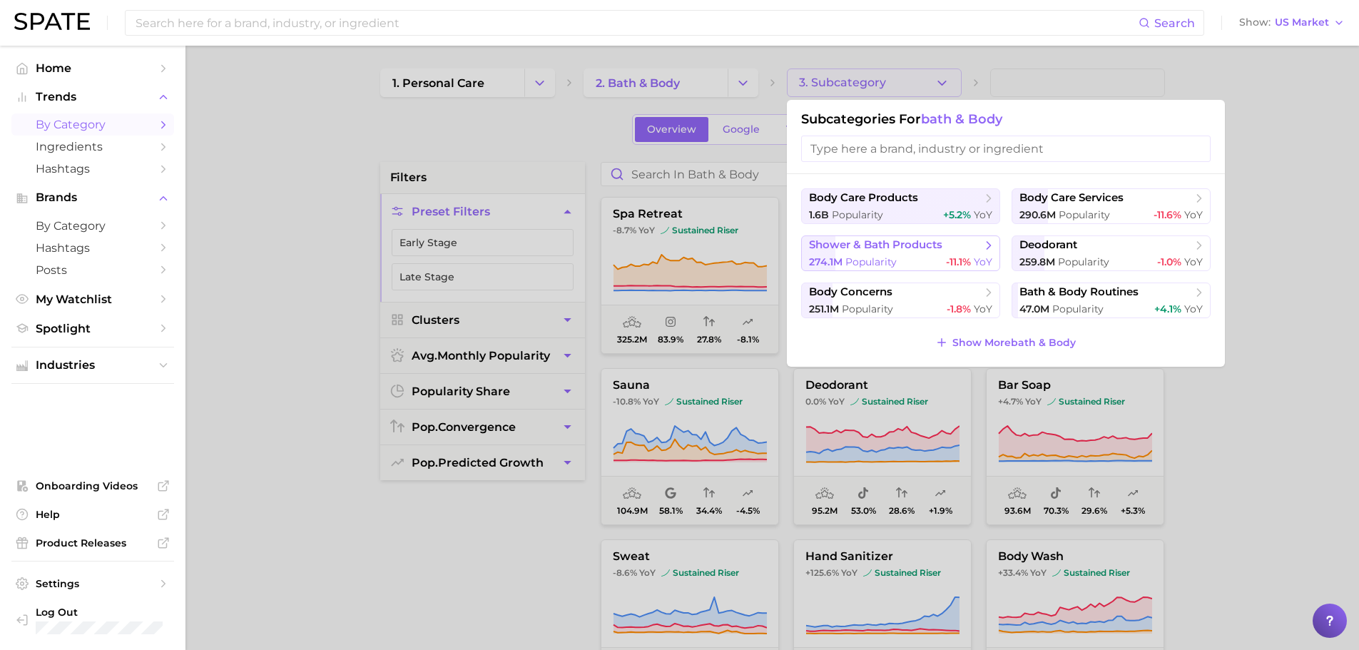
click at [887, 244] on span "shower & bath products" at bounding box center [875, 245] width 133 height 14
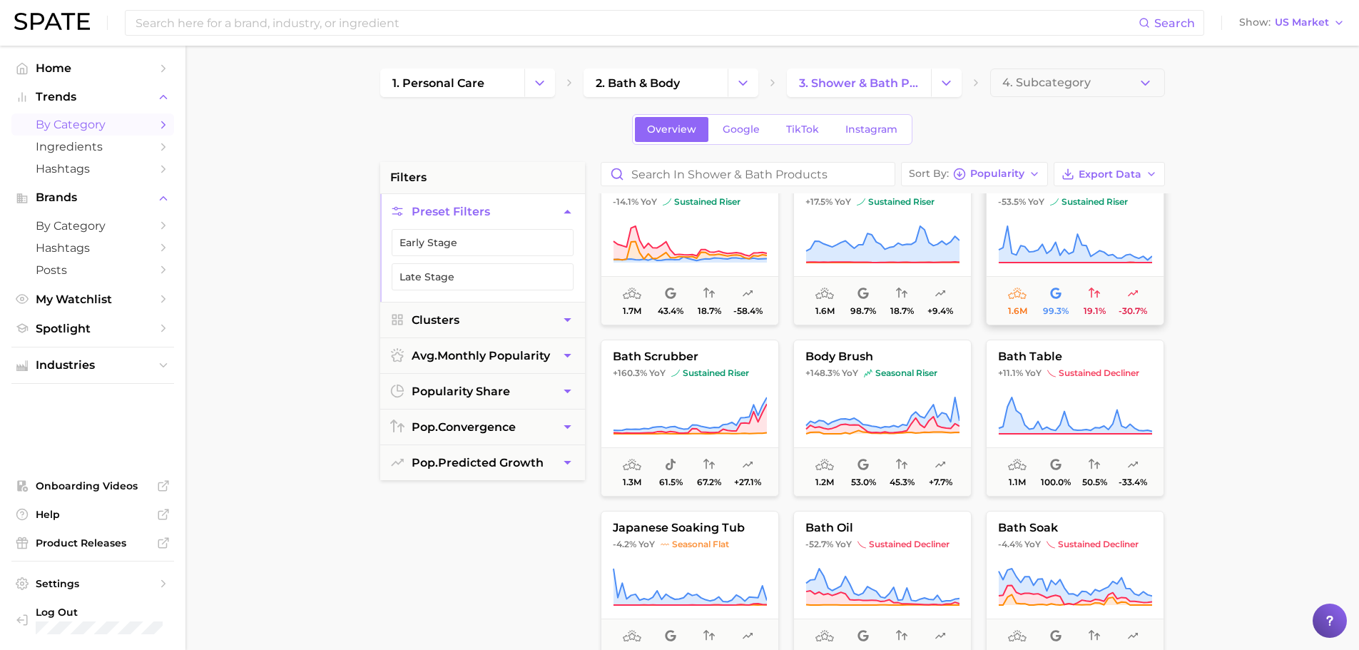
scroll to position [928, 0]
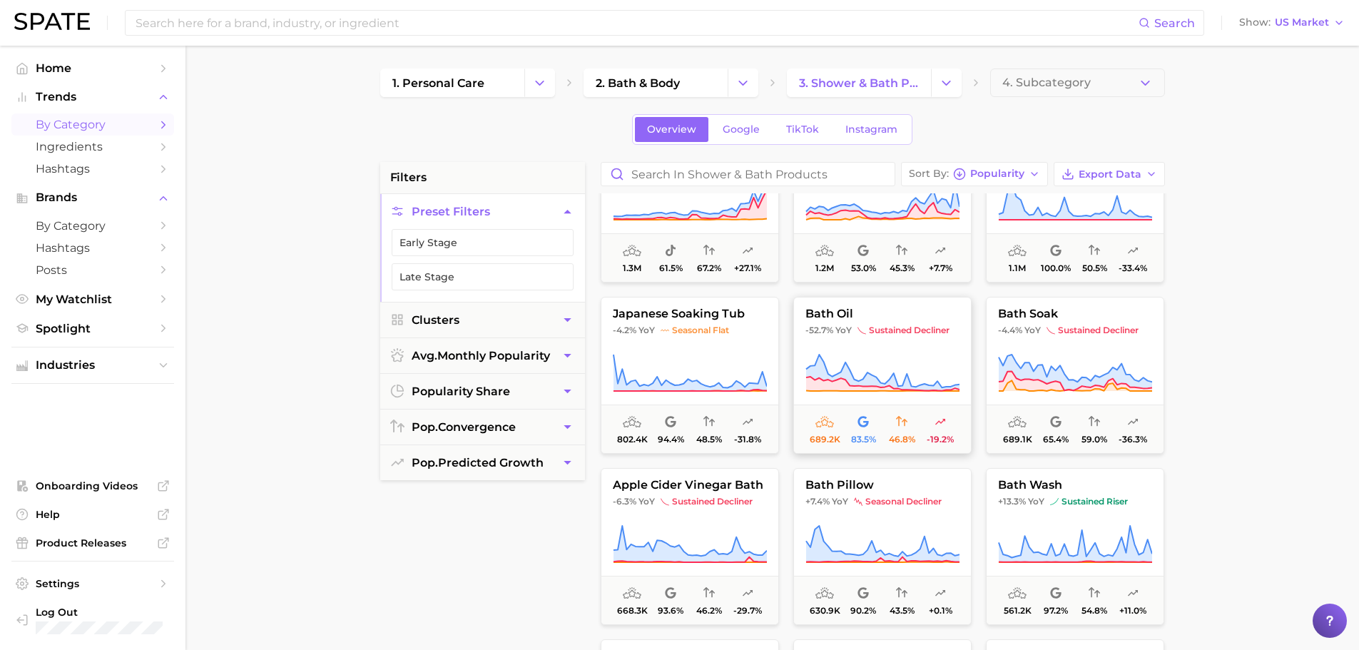
click at [866, 347] on button "bath oil -52.7% YoY sustained decliner 689.2k 83.5% 46.8% -19.2%" at bounding box center [882, 375] width 178 height 157
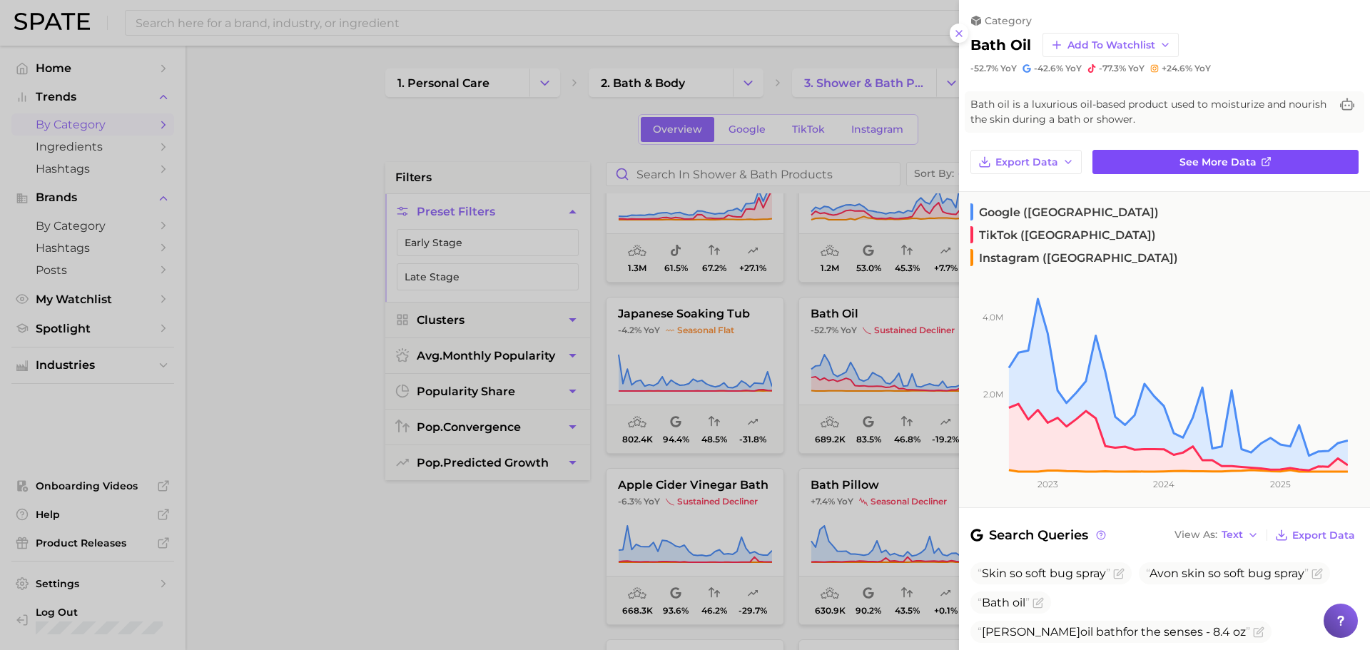
click at [1177, 169] on link "See more data" at bounding box center [1225, 162] width 266 height 24
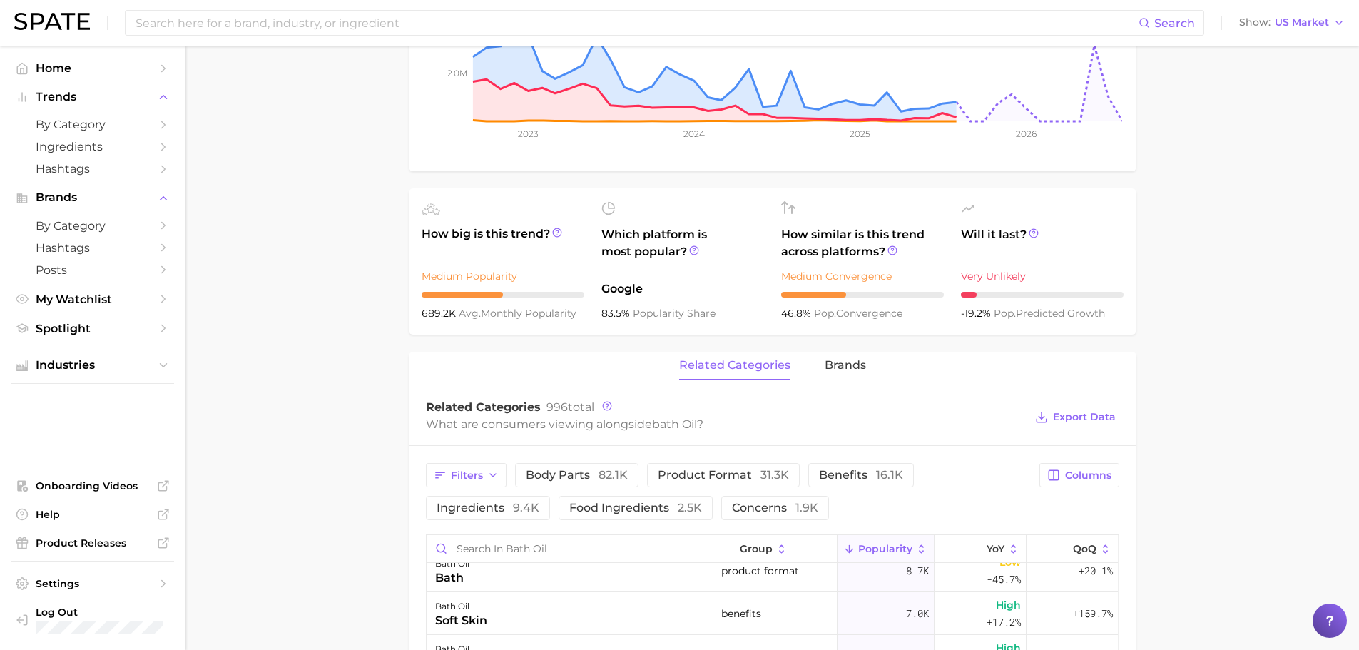
scroll to position [642, 0]
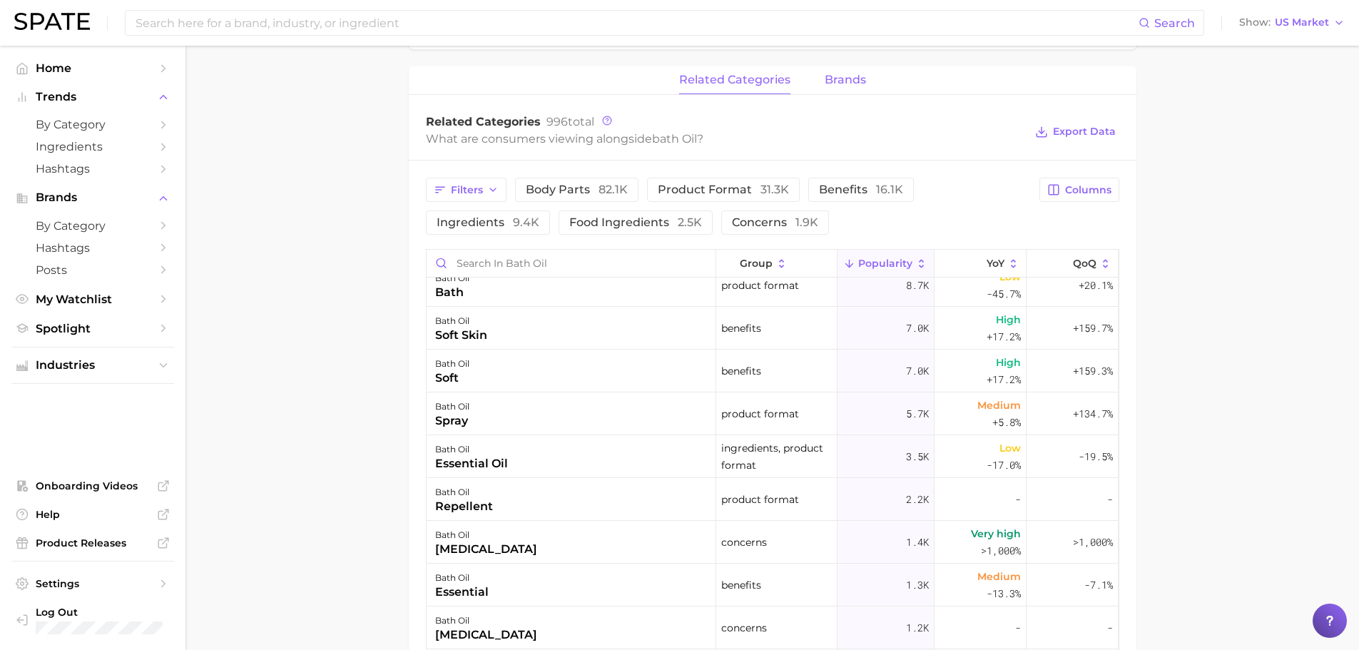
click at [837, 81] on span "brands" at bounding box center [845, 79] width 41 height 13
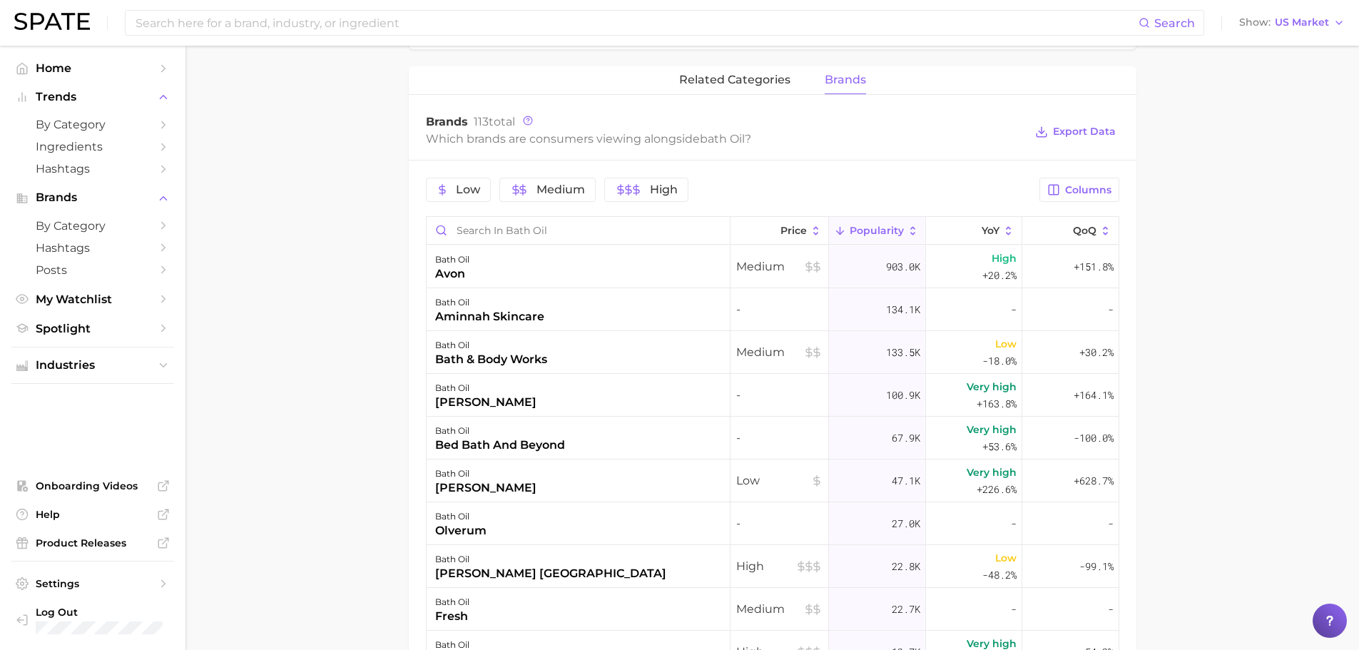
click at [907, 225] on icon at bounding box center [913, 231] width 13 height 13
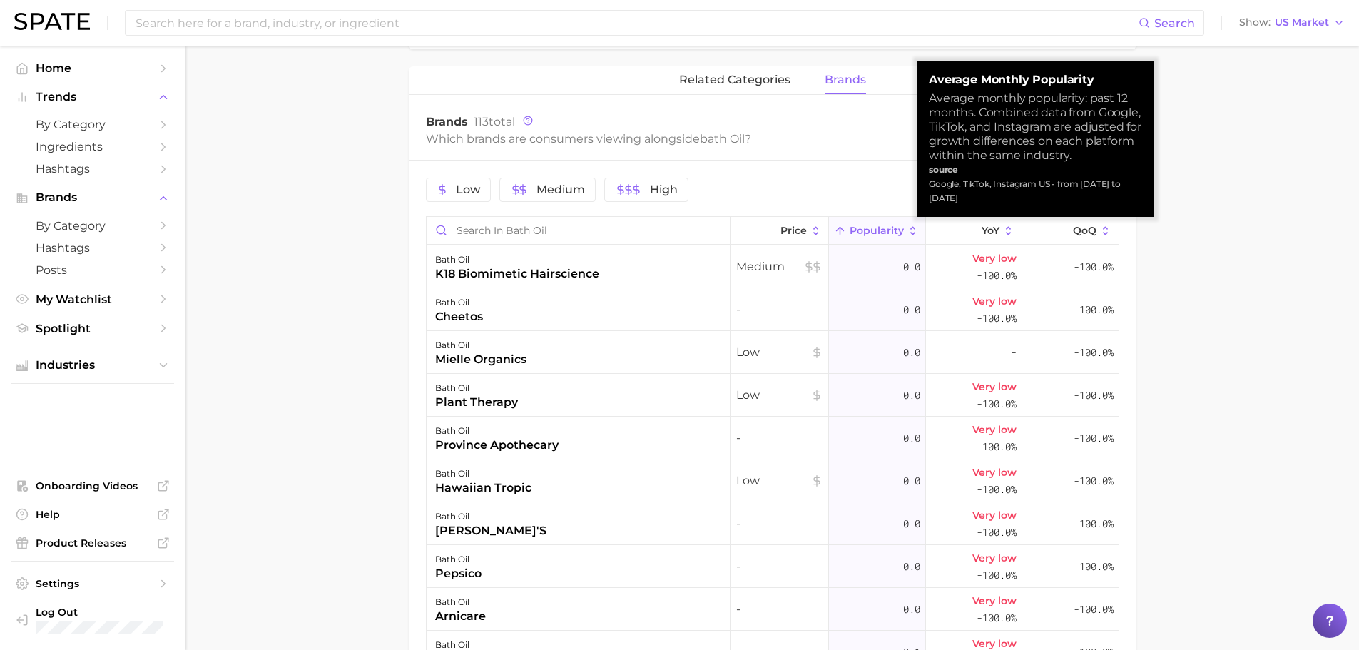
click at [907, 225] on icon at bounding box center [913, 231] width 13 height 13
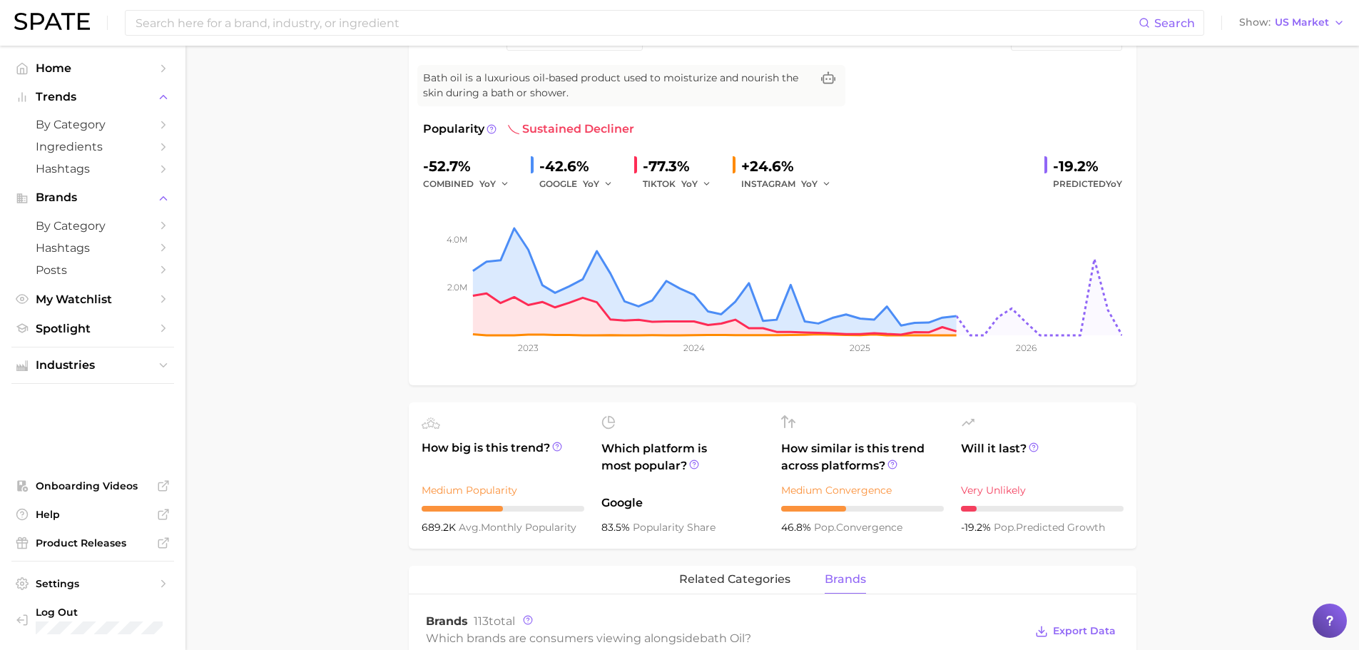
scroll to position [0, 0]
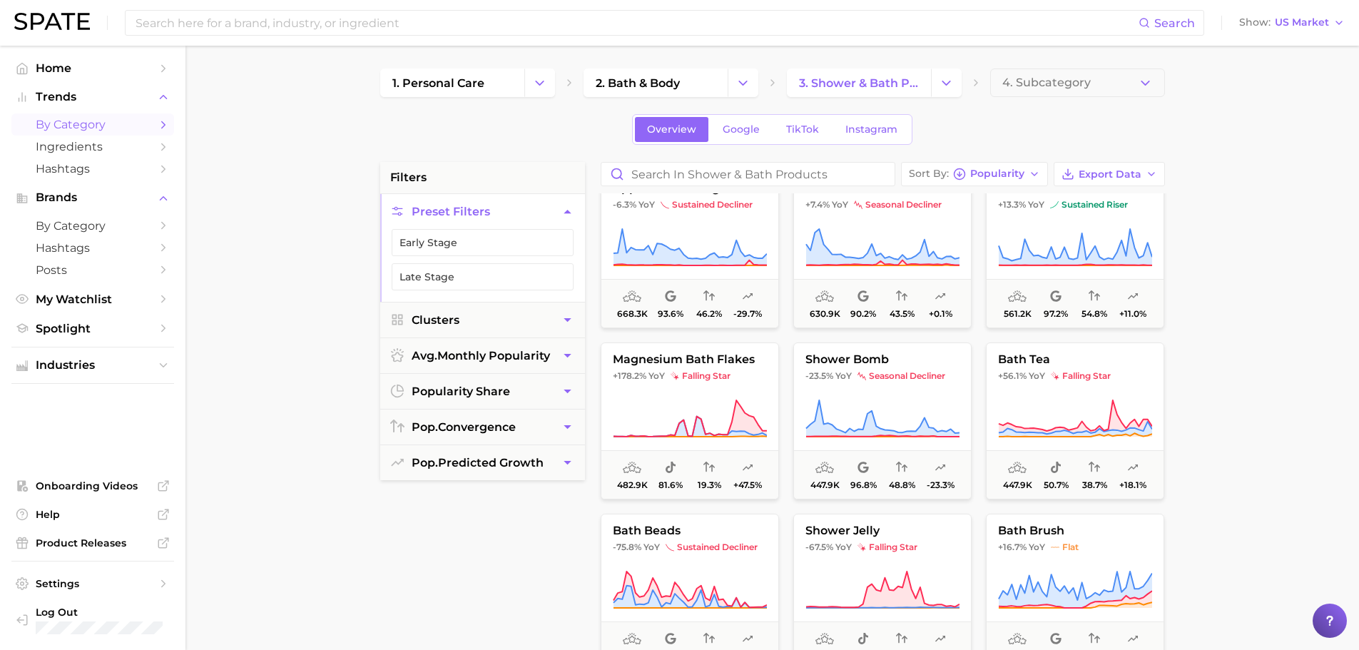
scroll to position [1356, 0]
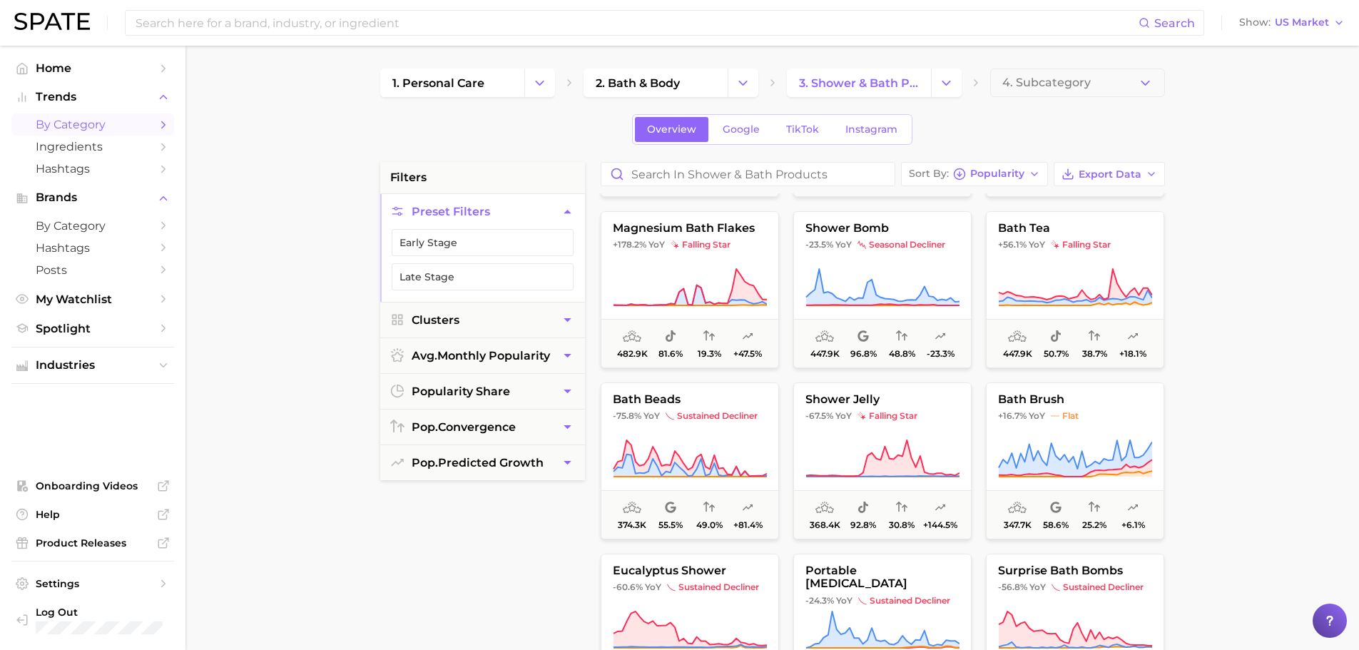
click at [1028, 160] on div "1. personal care 2. bath & body 3. shower & bath products 4. Subcategory Overvi…" at bounding box center [772, 562] width 785 height 988
click at [1025, 166] on button "Sort By Popularity" at bounding box center [974, 174] width 147 height 24
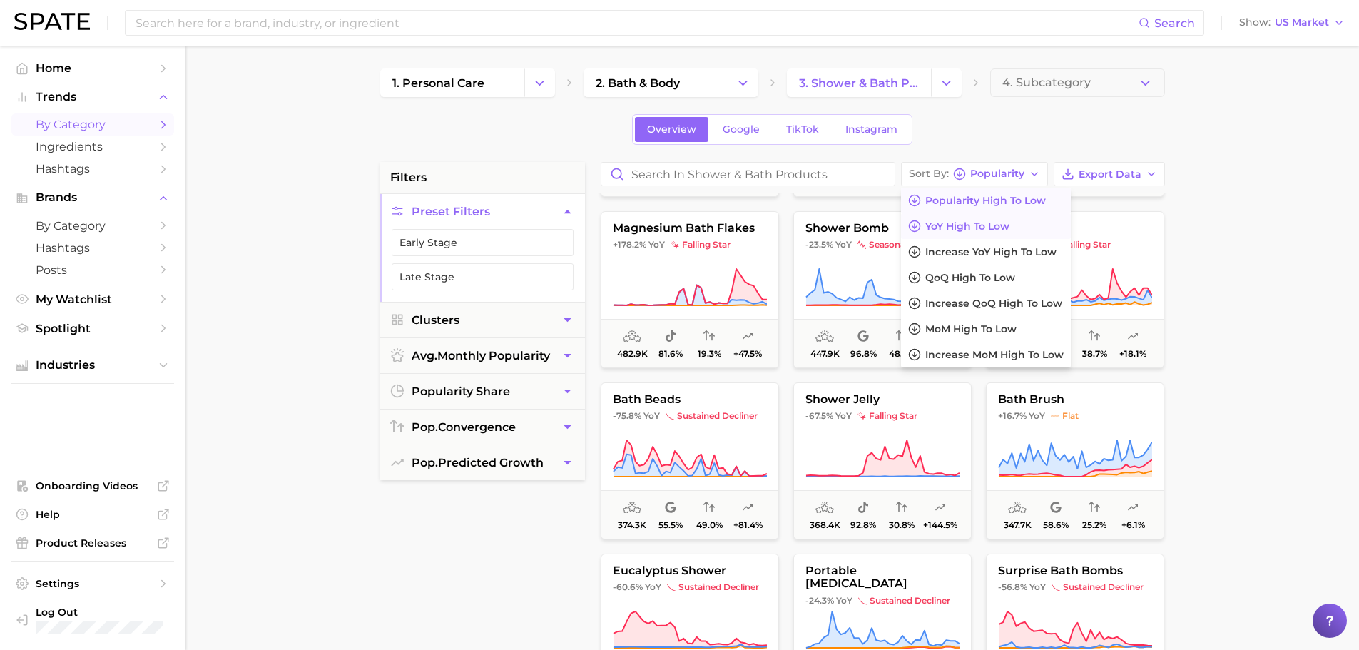
click at [980, 228] on span "YoY high to low" at bounding box center [967, 226] width 84 height 12
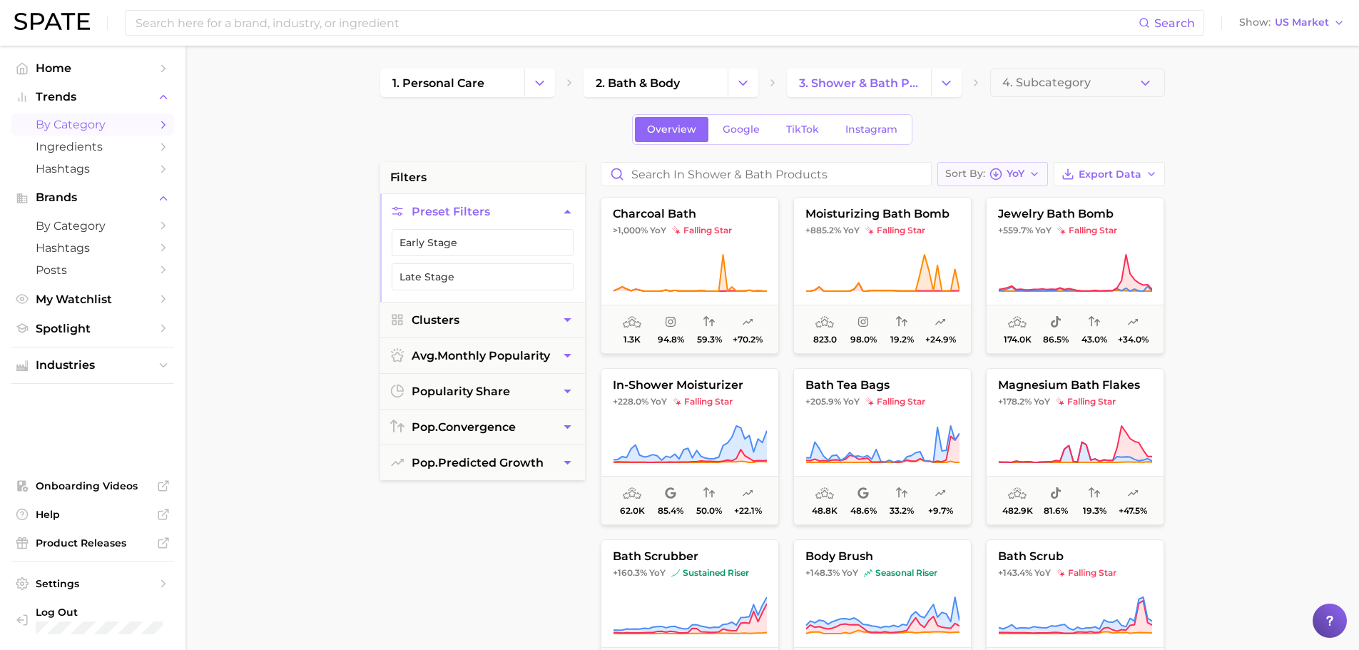
click at [998, 171] on icon "button" at bounding box center [996, 174] width 13 height 13
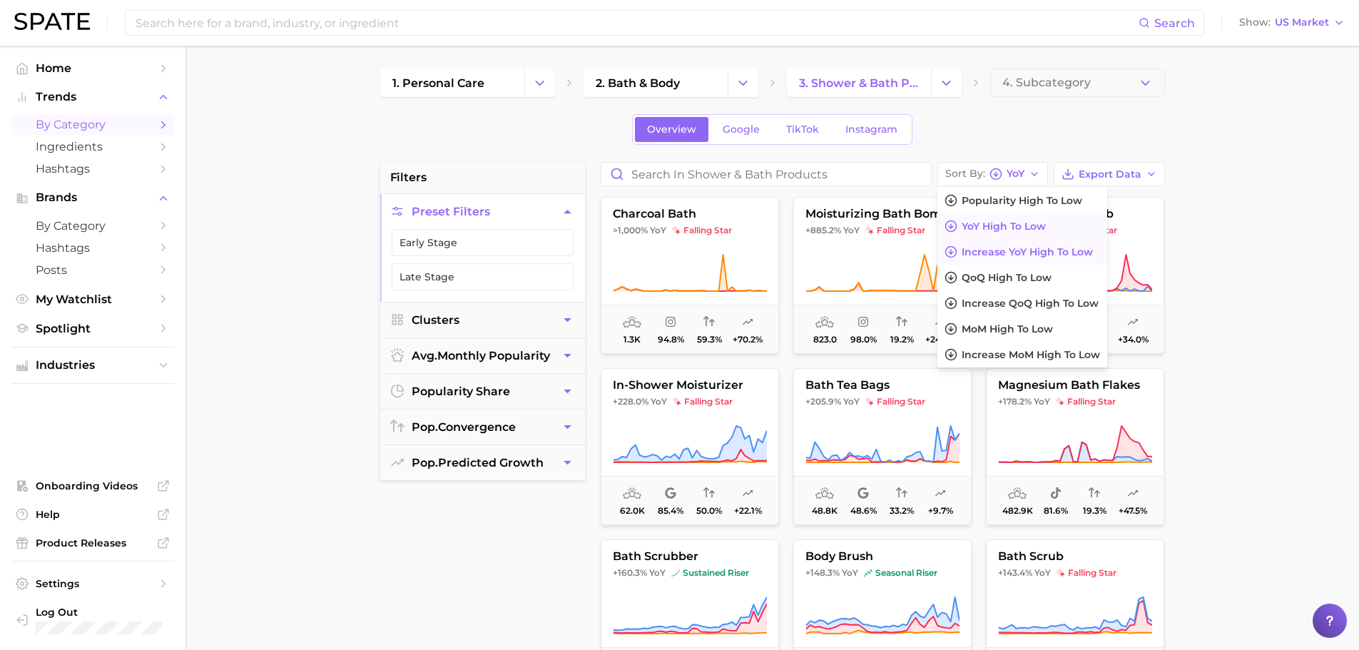
click at [1008, 250] on span "Increase YoY high to low" at bounding box center [1027, 252] width 131 height 12
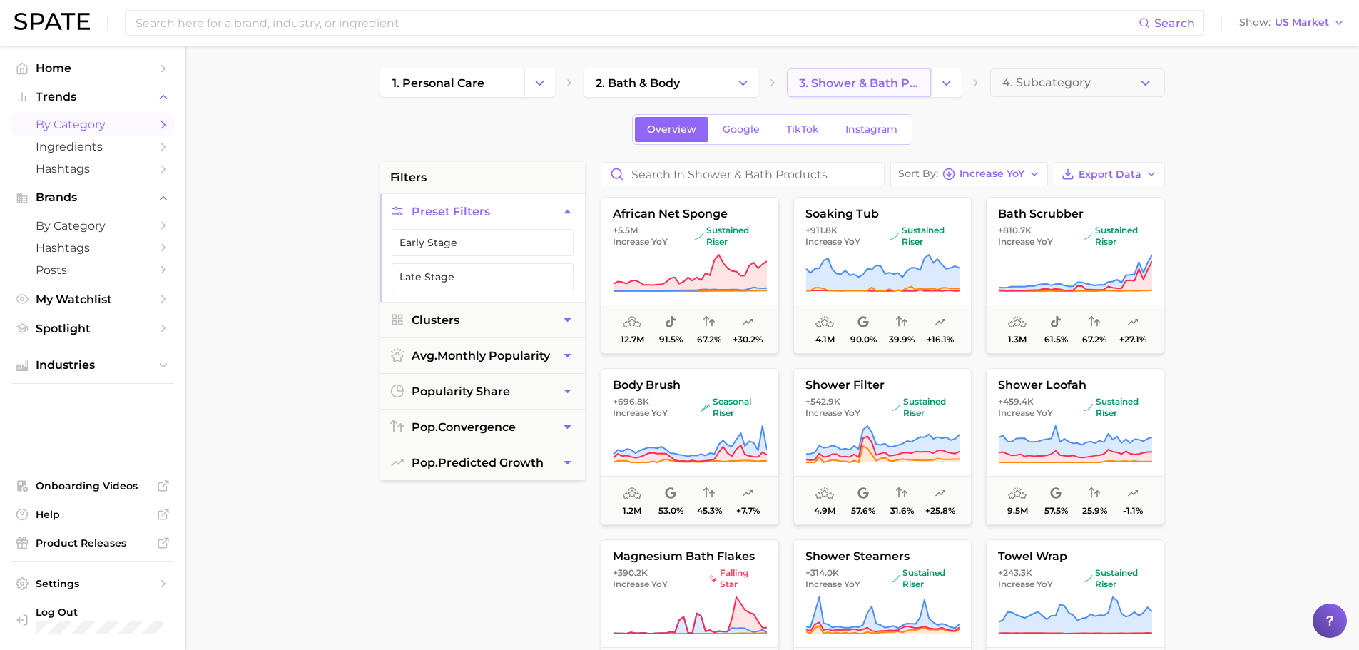
click at [882, 83] on span "3. shower & bath products" at bounding box center [859, 83] width 120 height 14
click at [939, 82] on icon "Change Category" at bounding box center [946, 83] width 15 height 15
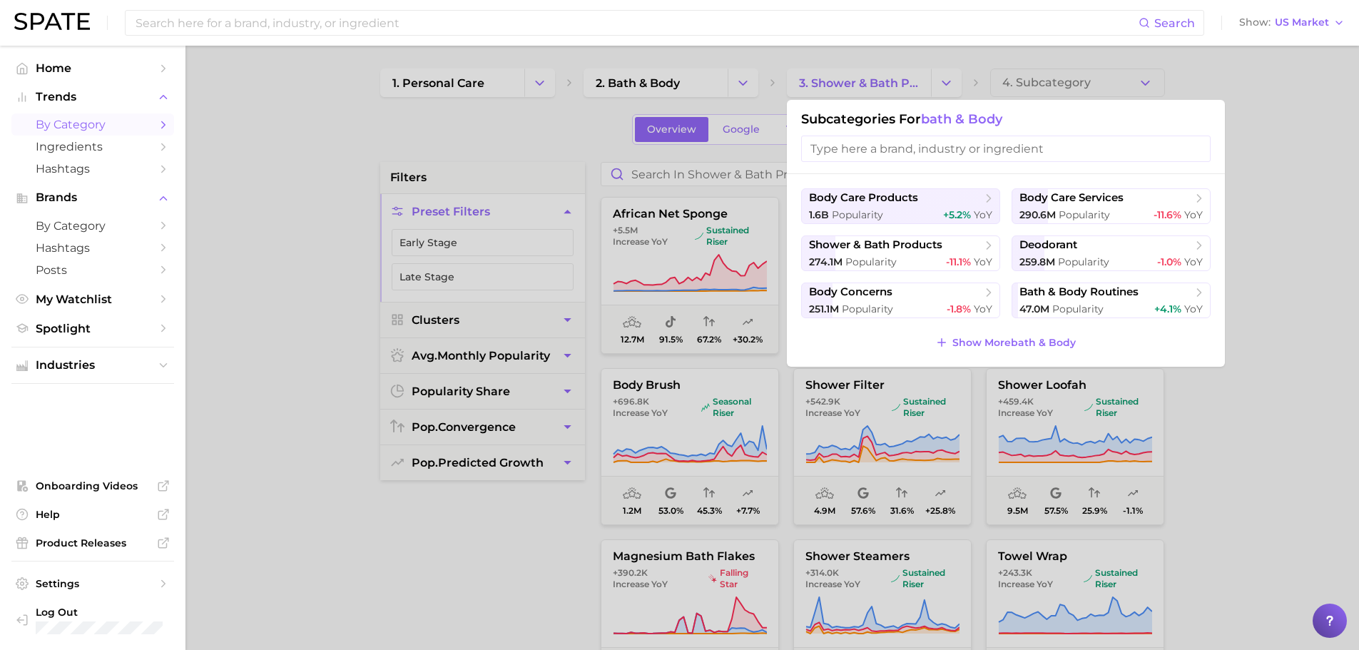
click at [1029, 79] on div at bounding box center [679, 325] width 1359 height 650
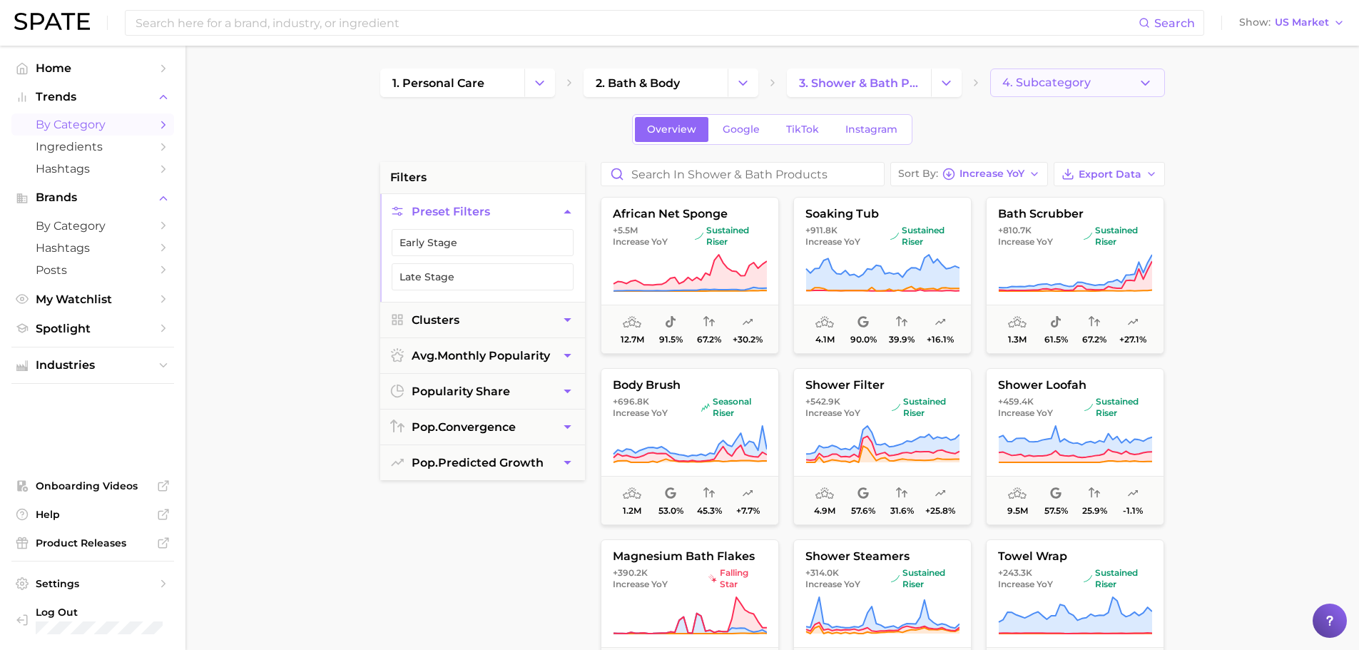
click at [1038, 82] on span "4. Subcategory" at bounding box center [1047, 82] width 88 height 13
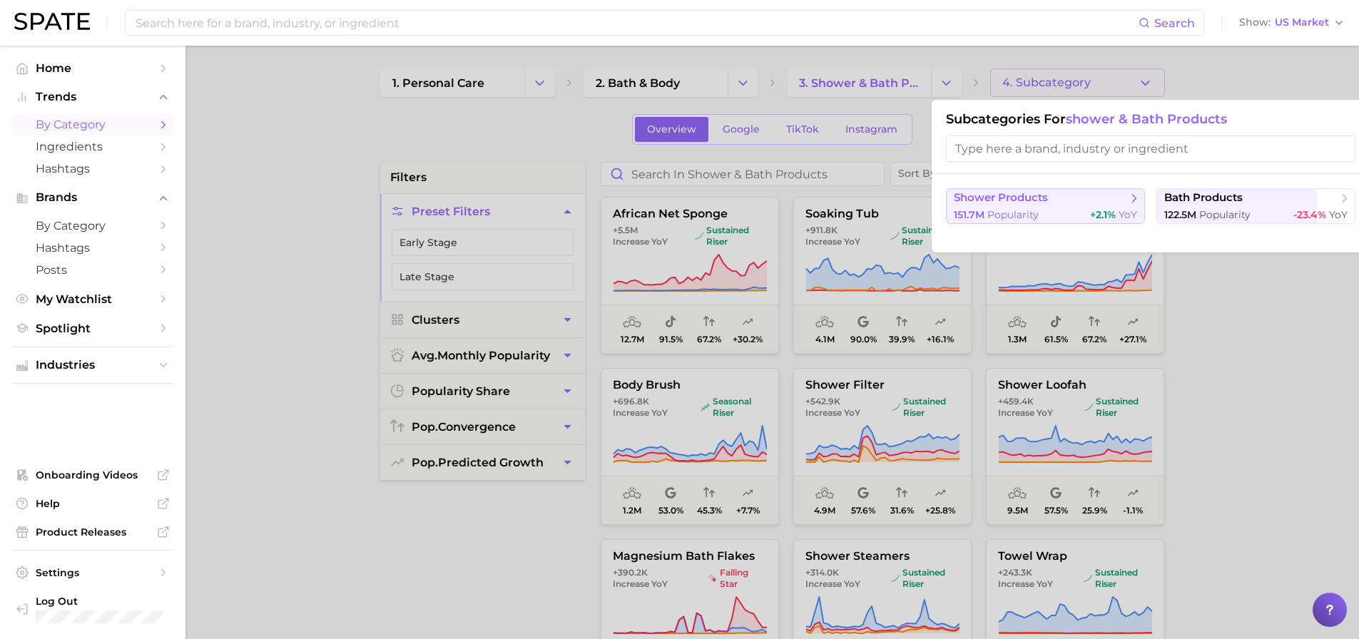
click at [1021, 215] on span "Popularity" at bounding box center [1013, 214] width 51 height 13
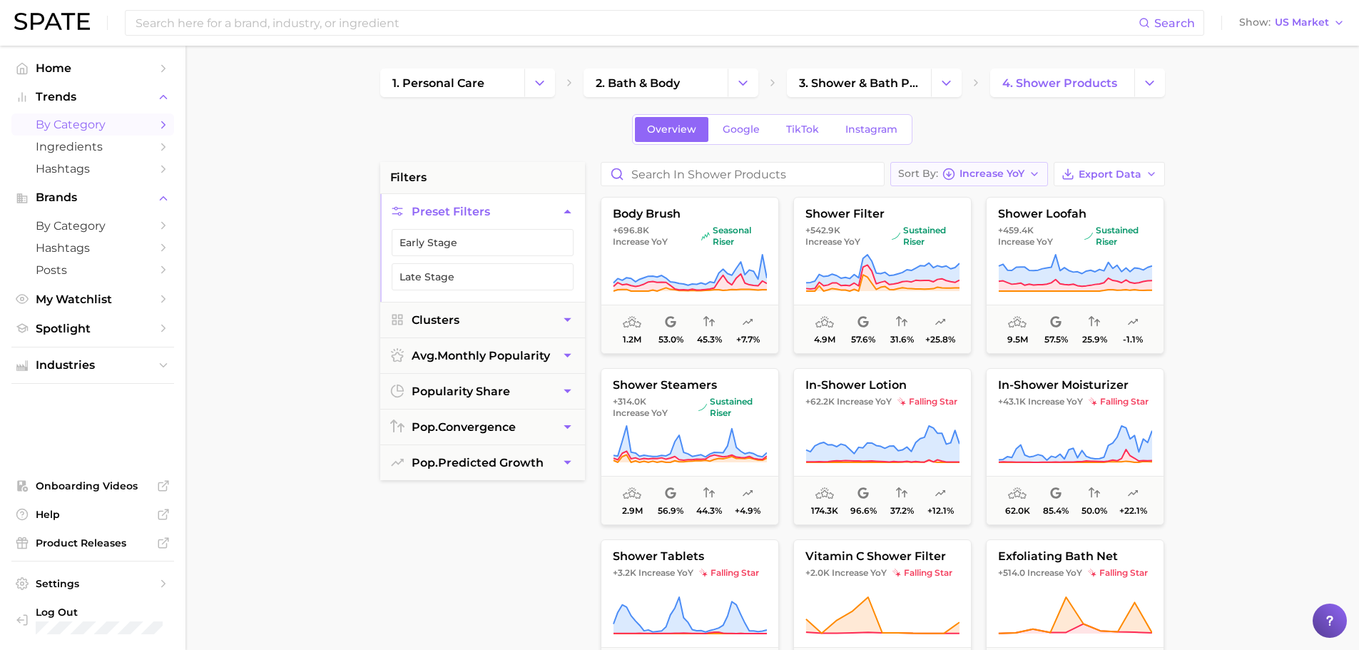
click at [958, 174] on div "Sort By Increase YoY" at bounding box center [961, 174] width 126 height 13
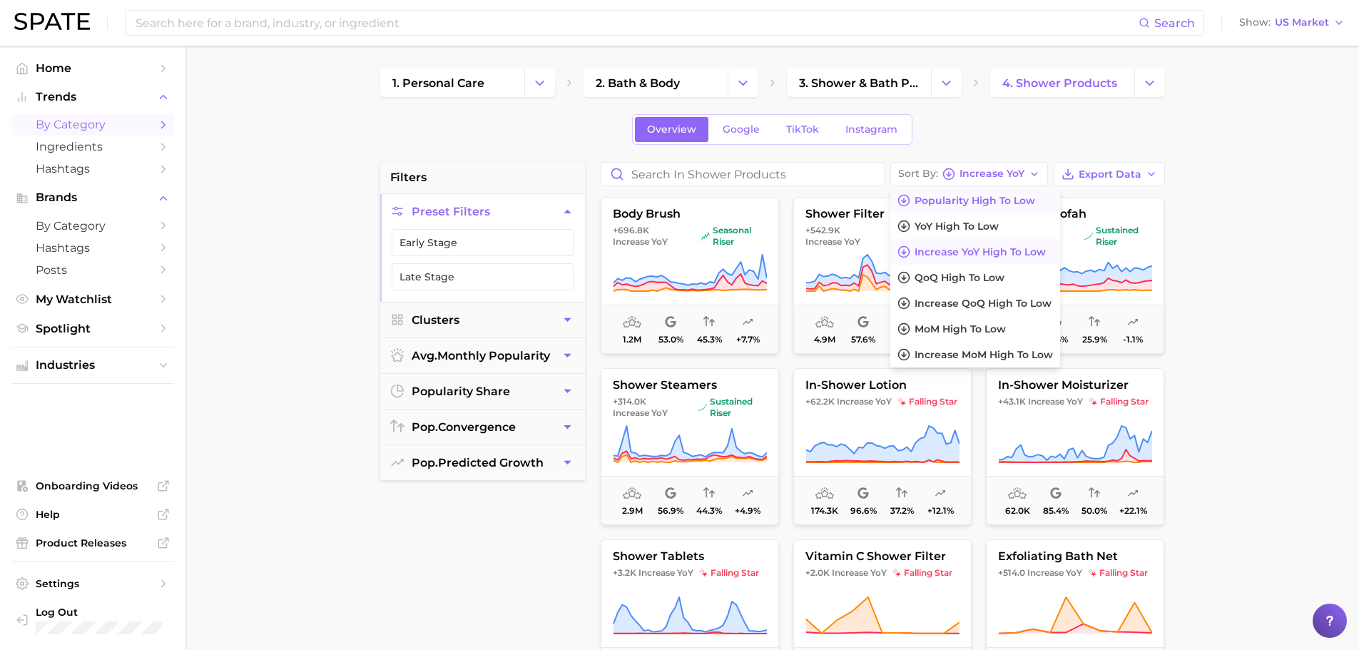
click at [955, 202] on span "Popularity high to low" at bounding box center [975, 201] width 121 height 12
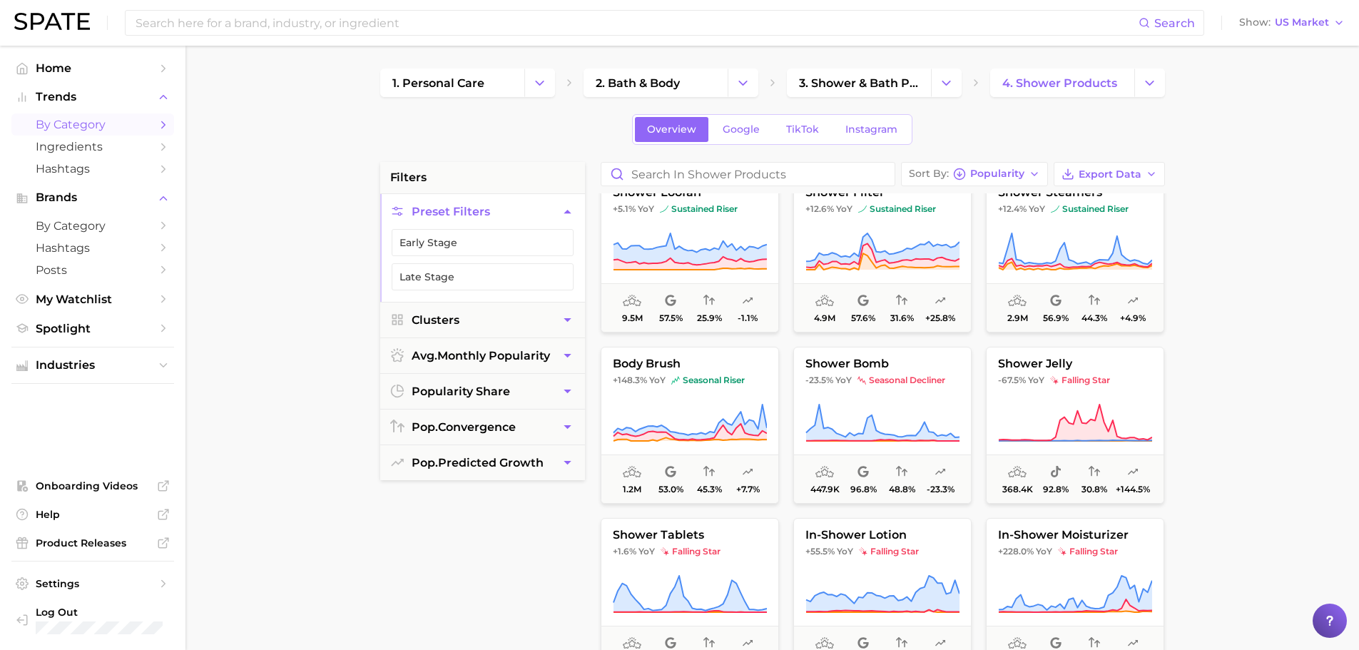
click at [146, 8] on div "Search Show US Market" at bounding box center [679, 23] width 1331 height 46
click at [159, 27] on input at bounding box center [636, 23] width 1005 height 24
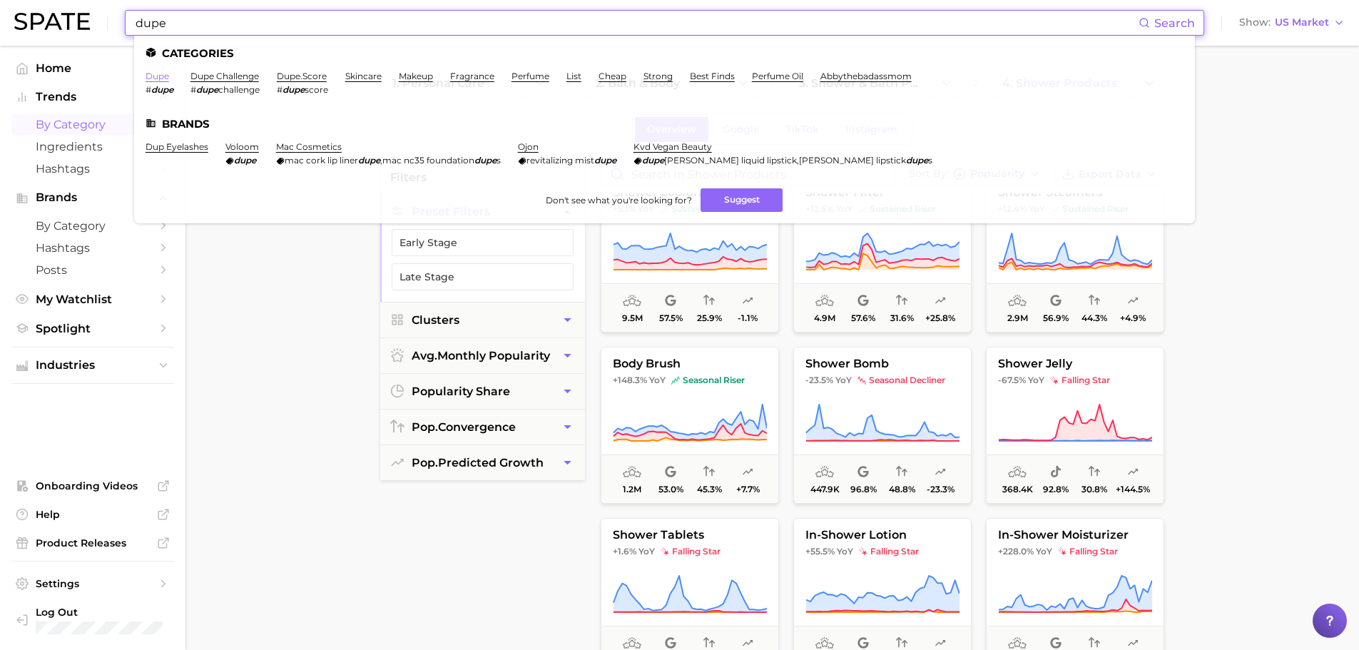
type input "dupe"
click at [153, 76] on link "dupe" at bounding box center [158, 76] width 24 height 11
